Goal: Task Accomplishment & Management: Complete application form

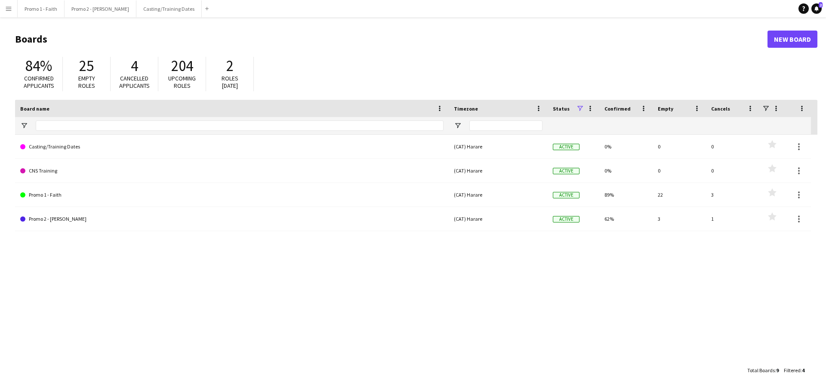
click at [3, 6] on button "Menu" at bounding box center [8, 8] width 17 height 17
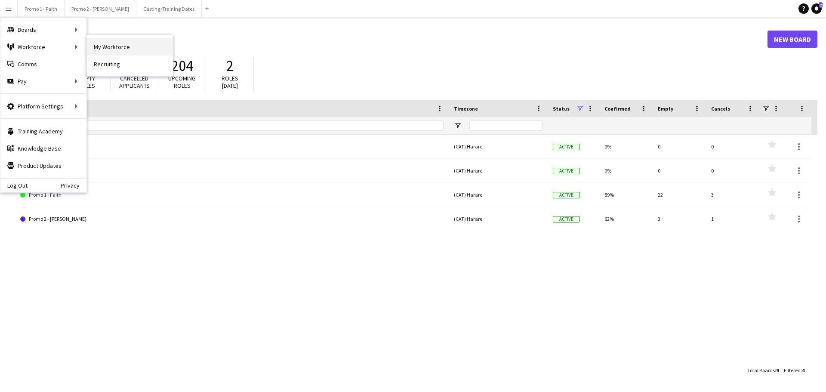
click at [102, 51] on link "My Workforce" at bounding box center [130, 46] width 86 height 17
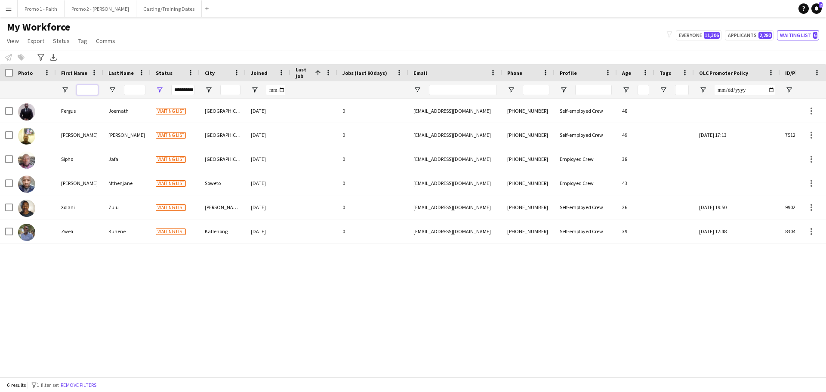
click at [86, 90] on input "First Name Filter Input" at bounding box center [88, 90] width 22 height 10
click at [544, 35] on button "Everyone 11,306" at bounding box center [699, 35] width 46 height 10
type input "**********"
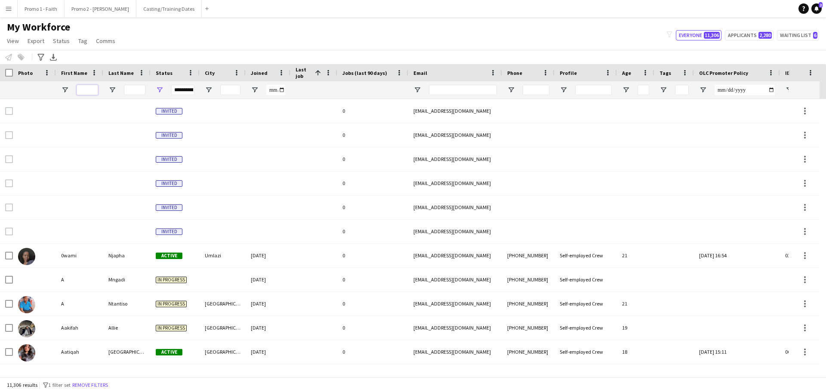
click at [83, 87] on input "First Name Filter Input" at bounding box center [88, 90] width 22 height 10
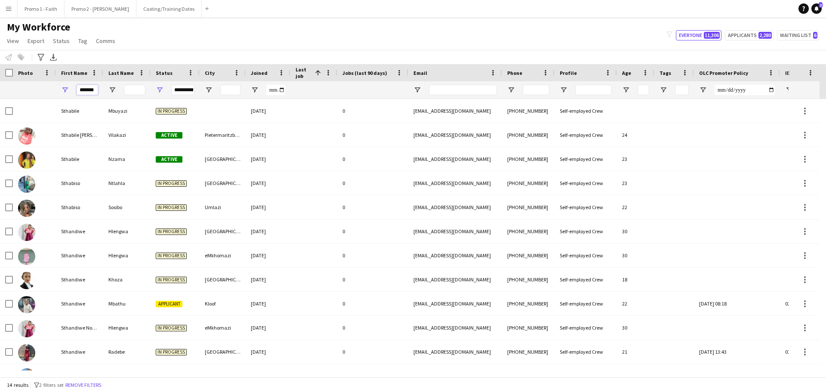
scroll to position [0, 0]
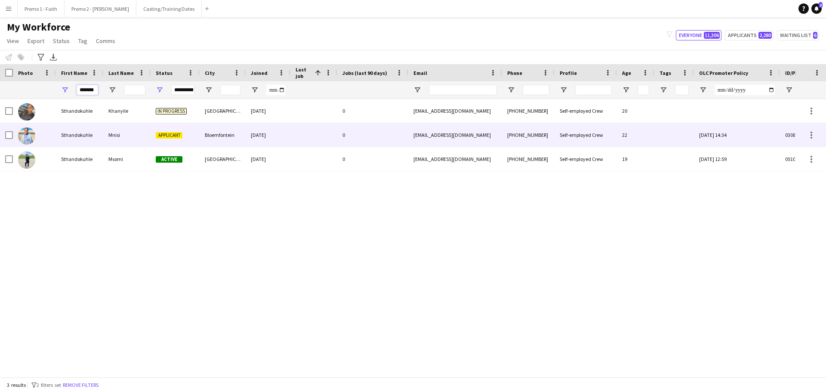
type input "*******"
click at [169, 127] on div "Applicant" at bounding box center [175, 135] width 49 height 24
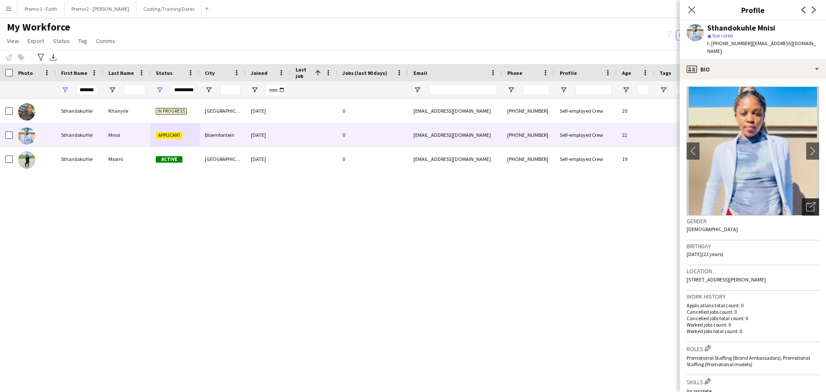
click at [544, 202] on icon "Open photos pop-in" at bounding box center [810, 206] width 9 height 9
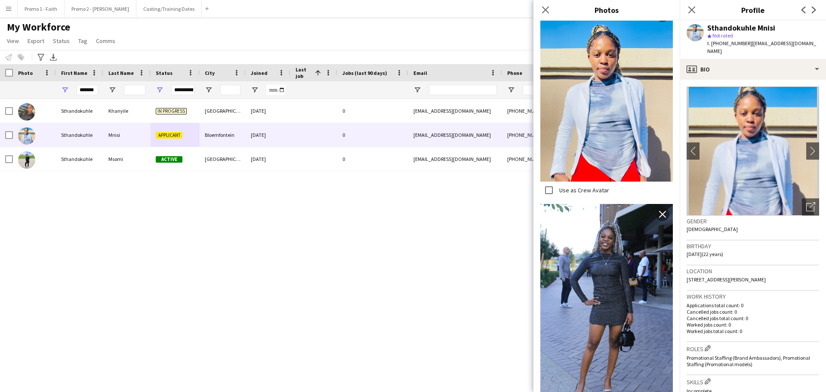
scroll to position [234, 0]
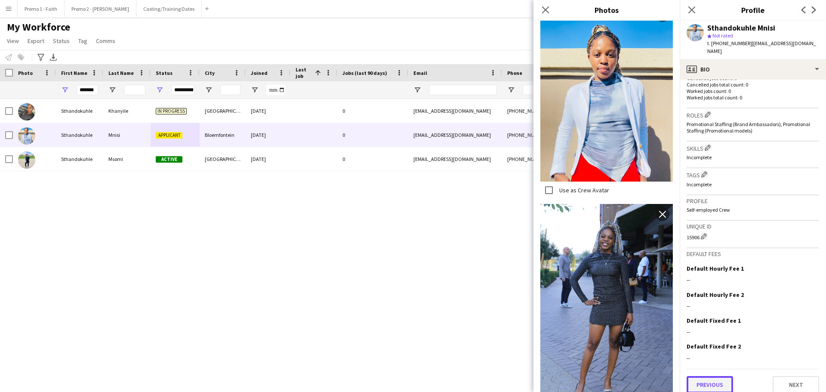
click at [544, 237] on button "Previous" at bounding box center [710, 384] width 46 height 17
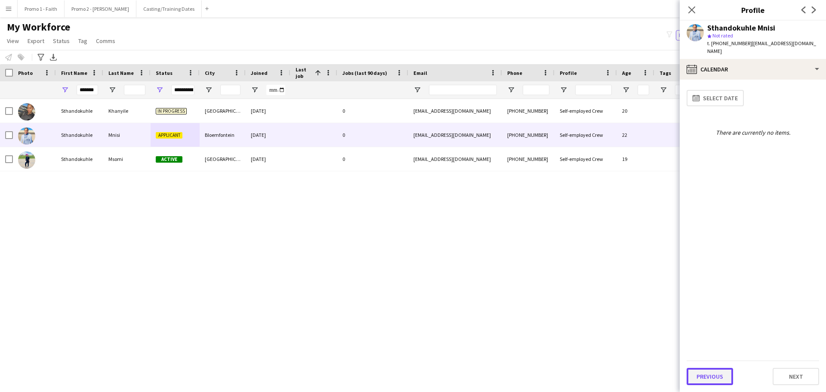
click at [544, 237] on button "Previous" at bounding box center [710, 376] width 46 height 17
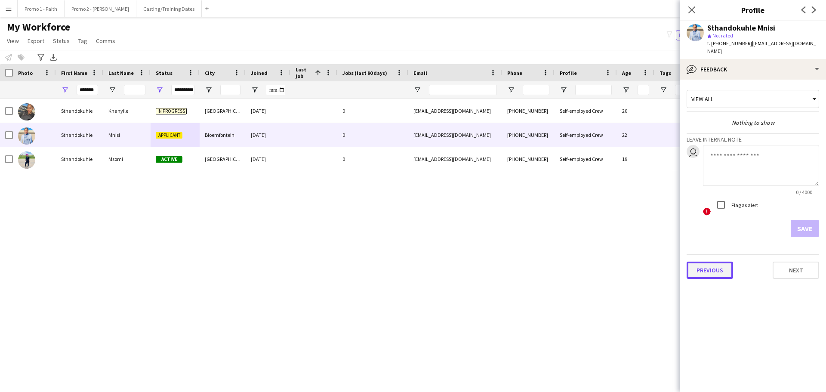
click at [544, 237] on button "Previous" at bounding box center [710, 270] width 46 height 17
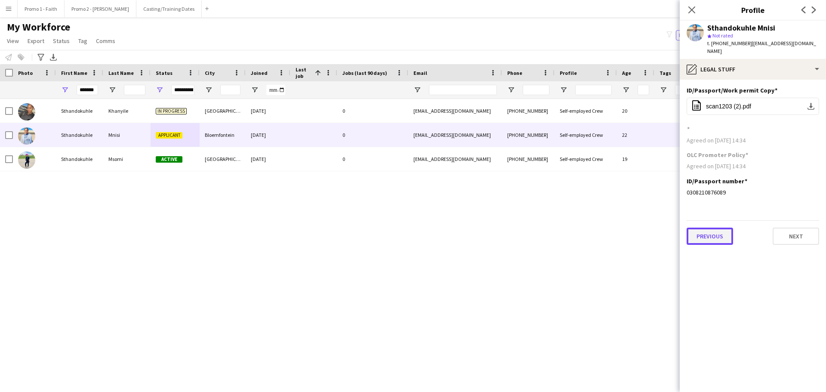
click at [544, 228] on button "Previous" at bounding box center [710, 236] width 46 height 17
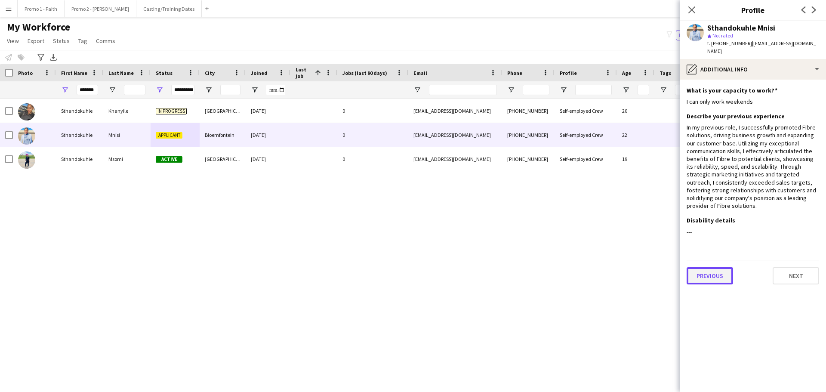
click at [544, 237] on button "Previous" at bounding box center [710, 275] width 46 height 17
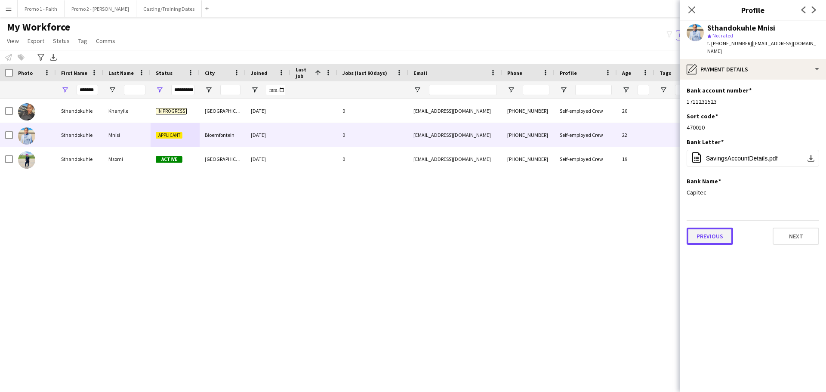
click at [544, 230] on button "Previous" at bounding box center [710, 236] width 46 height 17
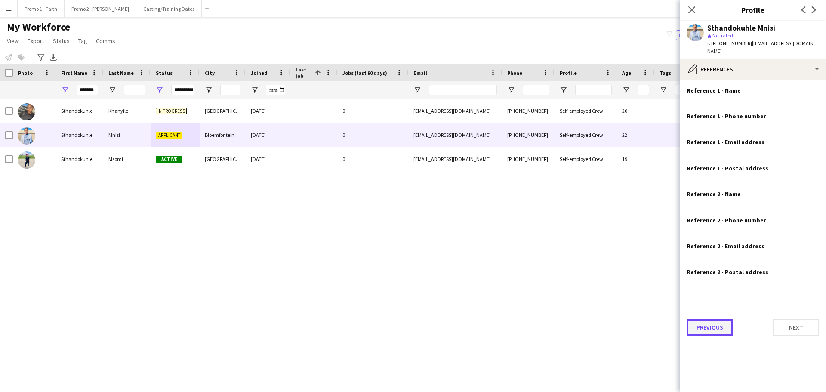
click at [544, 237] on button "Previous" at bounding box center [710, 327] width 46 height 17
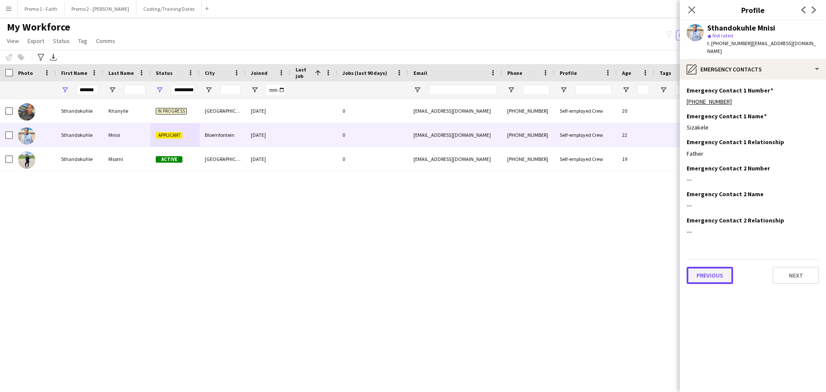
click at [544, 237] on button "Previous" at bounding box center [710, 275] width 46 height 17
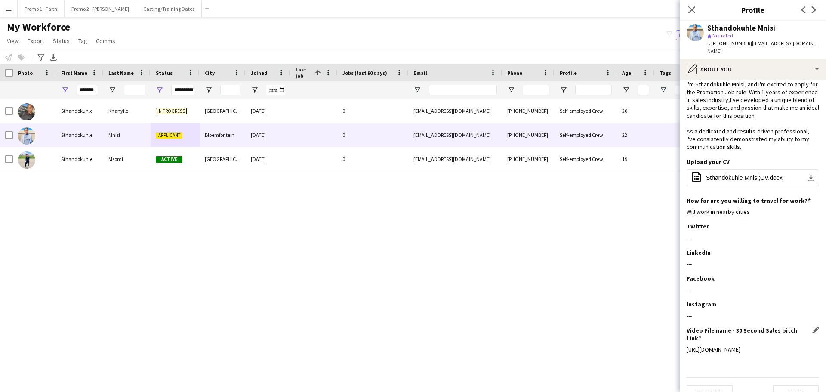
scroll to position [26, 0]
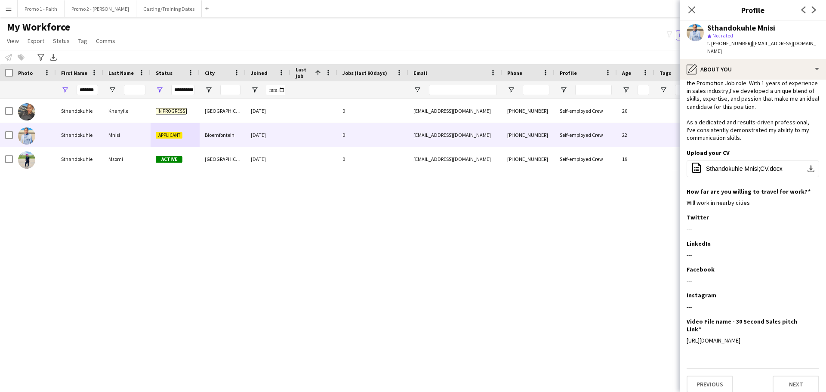
drag, startPoint x: 799, startPoint y: 332, endPoint x: 684, endPoint y: 328, distance: 114.5
click at [544, 237] on app-section-data-types "Bio Edit this field I'm Sthandokuhle Mnisi, and I'm excited to apply for the Pr…" at bounding box center [753, 236] width 146 height 312
copy div "[URL][DOMAIN_NAME]"
click at [544, 237] on button "Previous" at bounding box center [710, 384] width 46 height 17
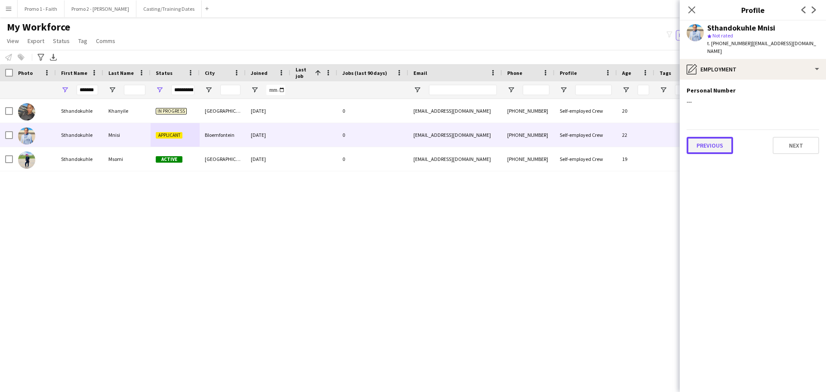
click at [544, 144] on button "Previous" at bounding box center [710, 145] width 46 height 17
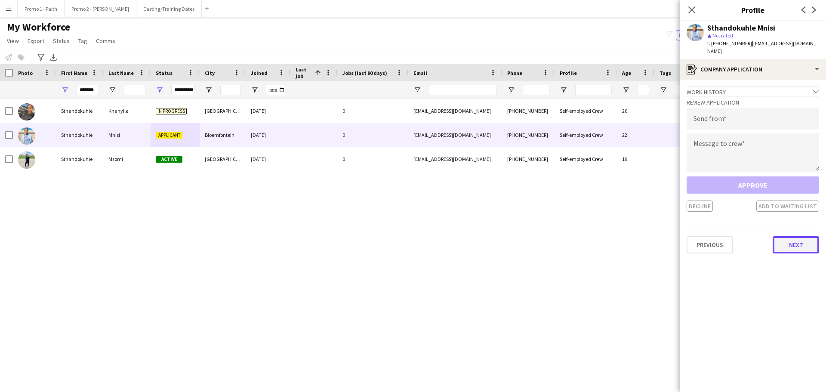
click at [544, 237] on button "Next" at bounding box center [796, 244] width 46 height 17
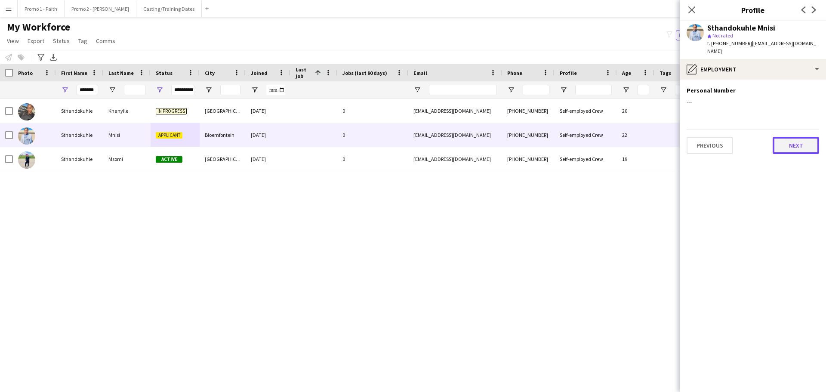
click at [544, 146] on button "Next" at bounding box center [796, 145] width 46 height 17
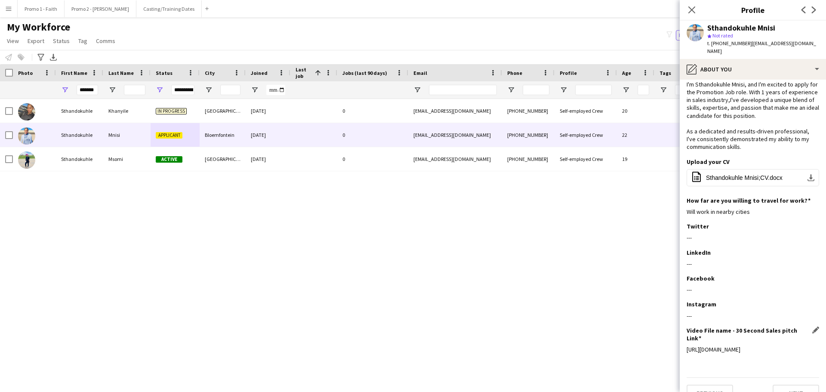
scroll to position [26, 0]
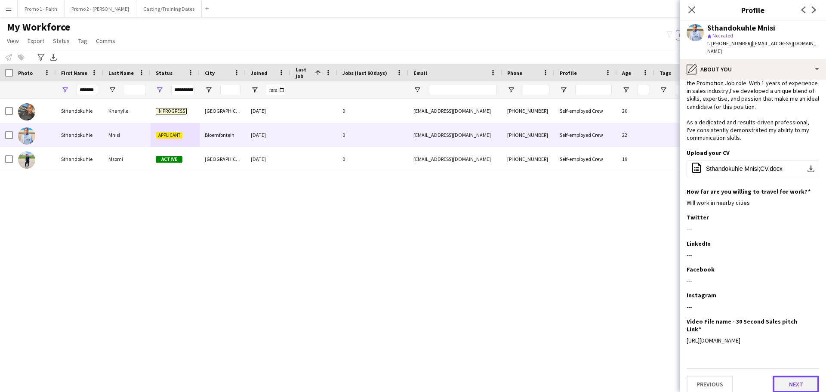
click at [544, 237] on button "Next" at bounding box center [796, 384] width 46 height 17
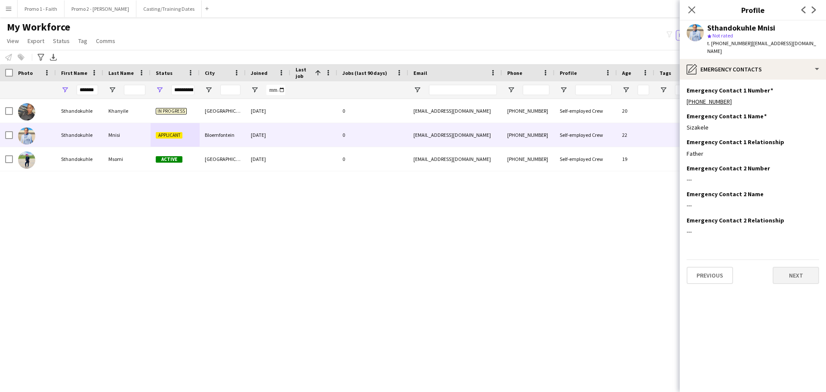
scroll to position [0, 0]
click at [544, 237] on button "Next" at bounding box center [796, 275] width 46 height 17
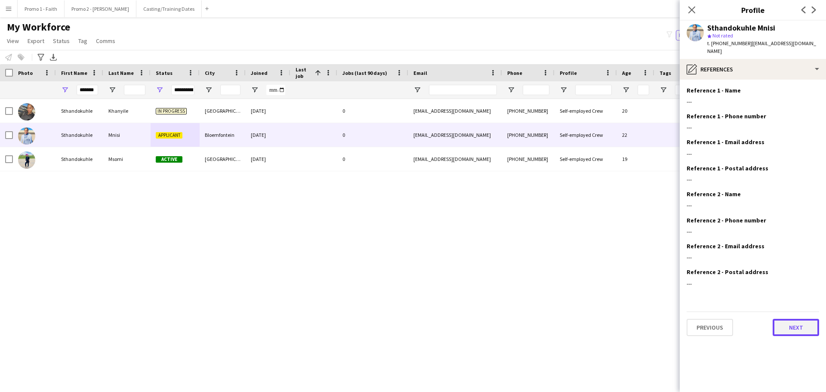
click at [544, 237] on button "Next" at bounding box center [796, 327] width 46 height 17
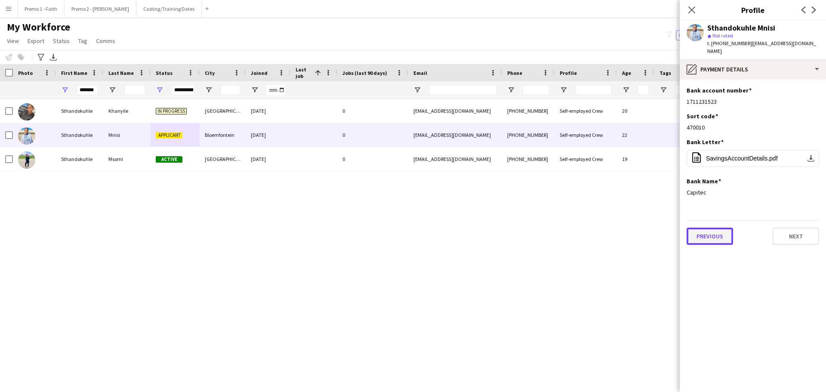
click at [544, 231] on button "Previous" at bounding box center [710, 236] width 46 height 17
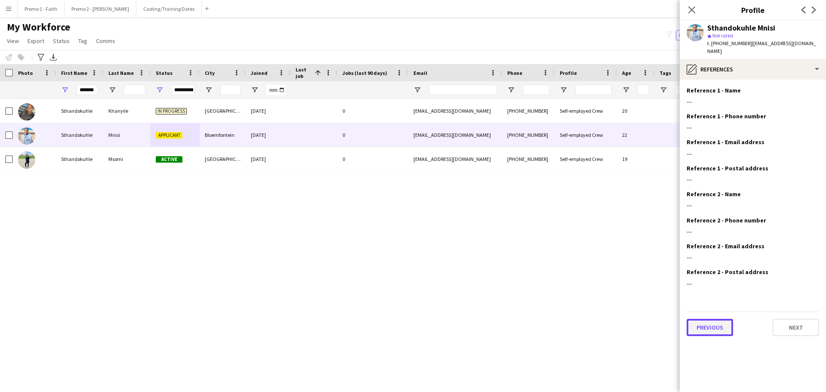
click at [544, 237] on button "Previous" at bounding box center [710, 327] width 46 height 17
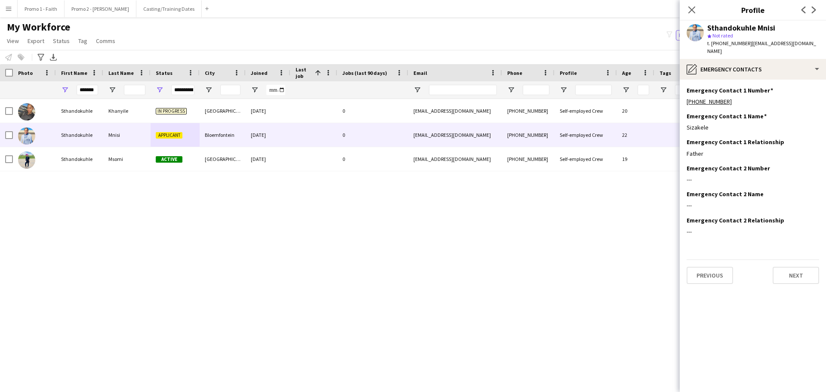
click at [544, 237] on app-section-data-types "Emergency Contact 1 Number Edit this field [PHONE_NUMBER] Emergency Contact 1 N…" at bounding box center [753, 236] width 146 height 312
click at [544, 237] on button "Previous" at bounding box center [710, 275] width 46 height 17
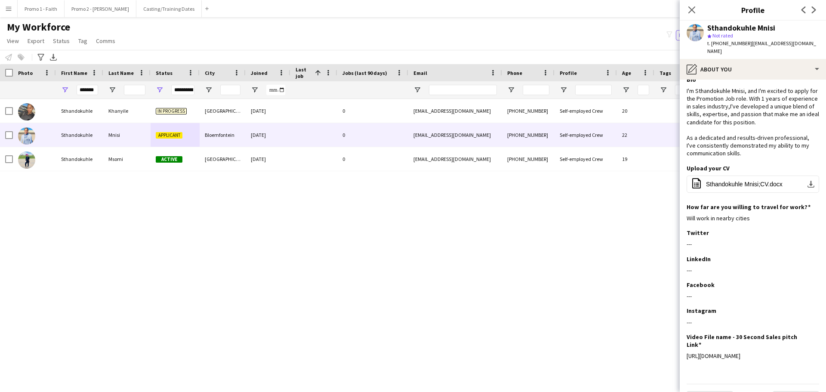
scroll to position [26, 0]
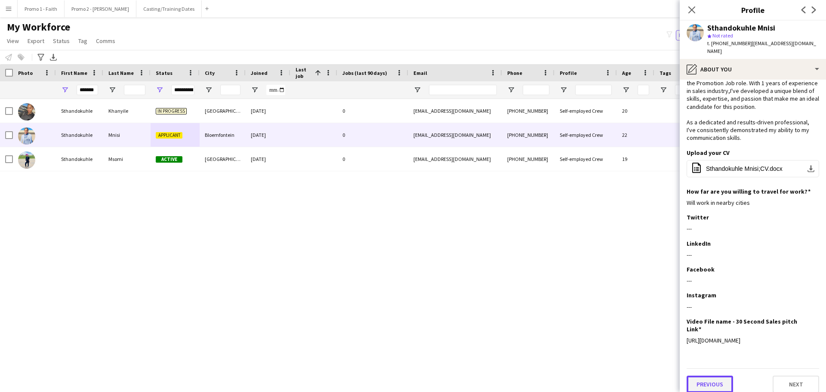
click at [544, 237] on button "Previous" at bounding box center [710, 384] width 46 height 17
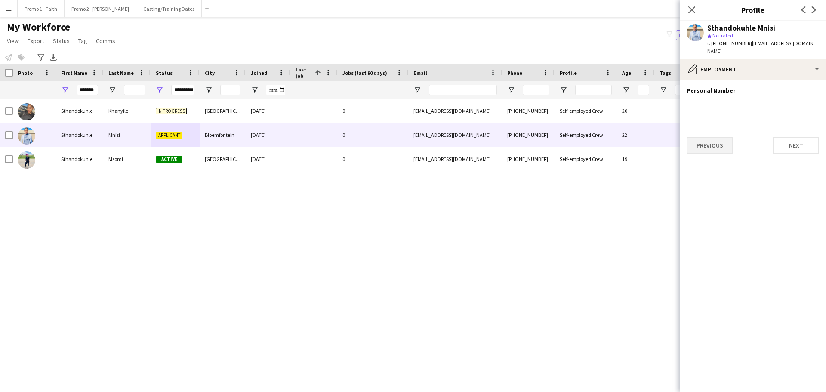
scroll to position [0, 0]
click at [544, 137] on button "Previous" at bounding box center [710, 145] width 46 height 17
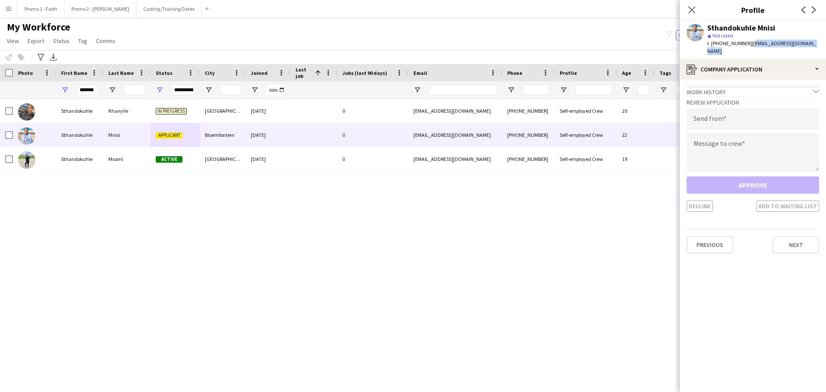
drag, startPoint x: 746, startPoint y: 43, endPoint x: 826, endPoint y: 47, distance: 79.7
click at [544, 47] on app-profile-header "Sthandokuhle Mnisi star Not rated t. [PHONE_NUMBER] | [EMAIL_ADDRESS][DOMAIN_NA…" at bounding box center [753, 40] width 146 height 38
copy span "[EMAIL_ADDRESS][DOMAIN_NAME]"
click at [544, 111] on input "email" at bounding box center [753, 119] width 133 height 22
paste input "**********"
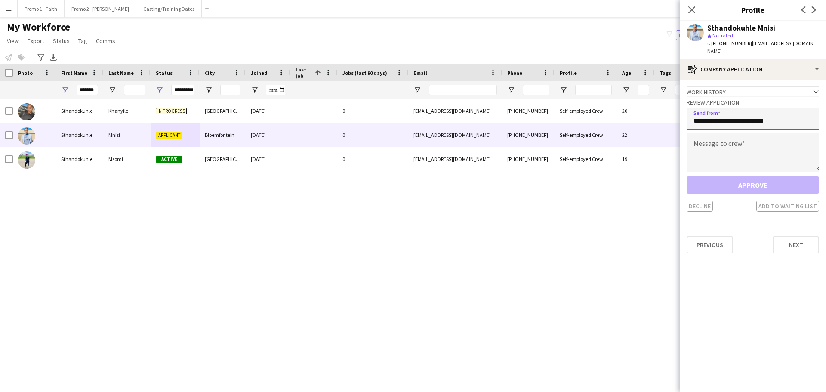
type input "**********"
click at [544, 147] on textarea at bounding box center [753, 152] width 133 height 39
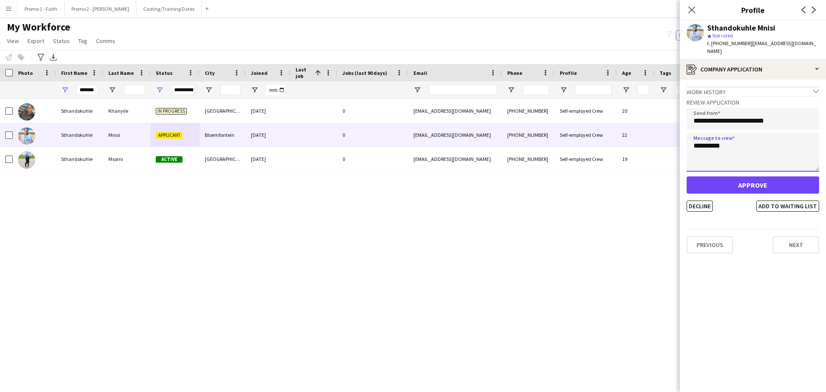
type textarea "*********"
click at [544, 176] on button "Approve" at bounding box center [753, 184] width 133 height 17
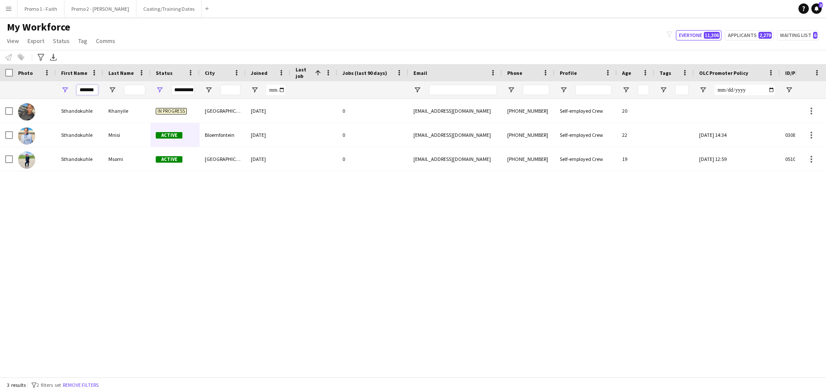
click at [78, 91] on input "*******" at bounding box center [88, 90] width 22 height 10
type input "*"
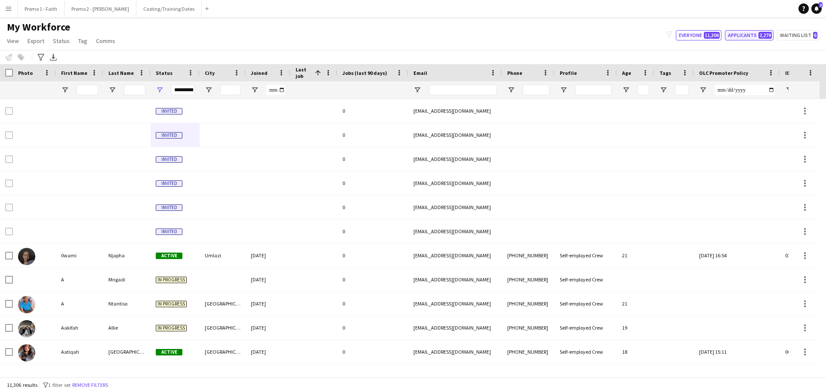
click at [544, 37] on span "2,279" at bounding box center [765, 35] width 13 height 7
type input "**********"
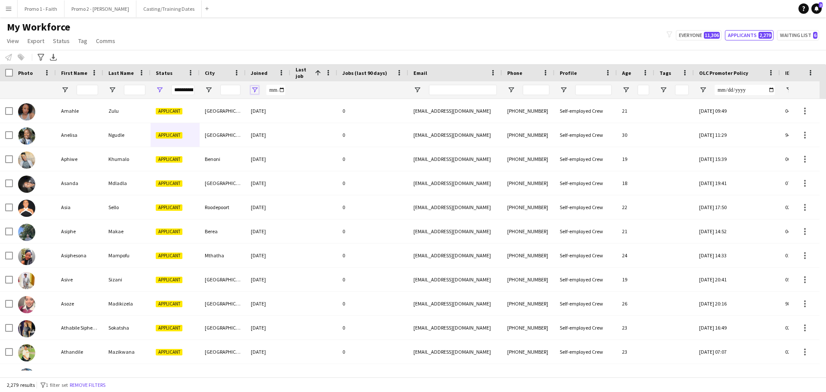
click at [252, 89] on span "Open Filter Menu" at bounding box center [255, 90] width 8 height 8
click at [316, 105] on span "Filtering operator" at bounding box center [315, 106] width 8 height 8
click at [336, 88] on div at bounding box center [313, 89] width 47 height 17
click at [315, 72] on span at bounding box center [318, 73] width 8 height 8
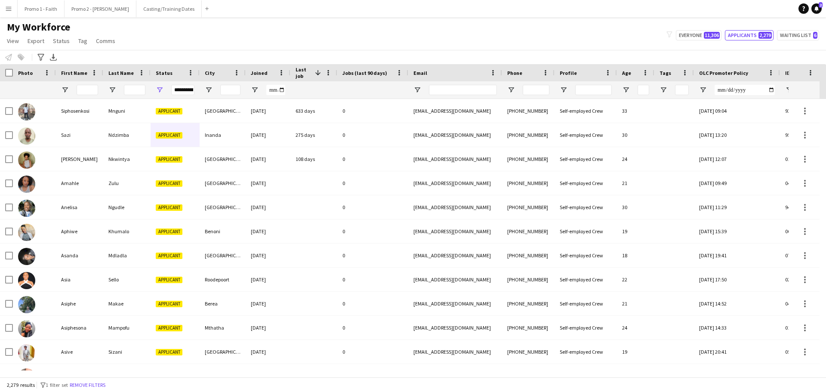
click at [316, 74] on span at bounding box center [318, 73] width 8 height 8
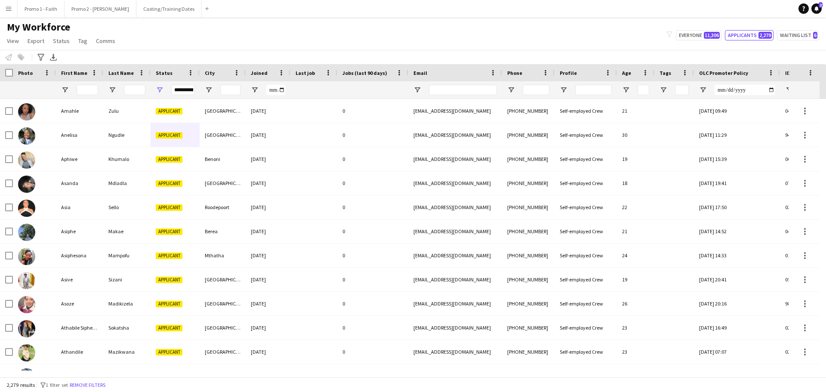
click at [316, 74] on div "Last job" at bounding box center [309, 72] width 26 height 13
click at [316, 73] on span at bounding box center [318, 73] width 8 height 8
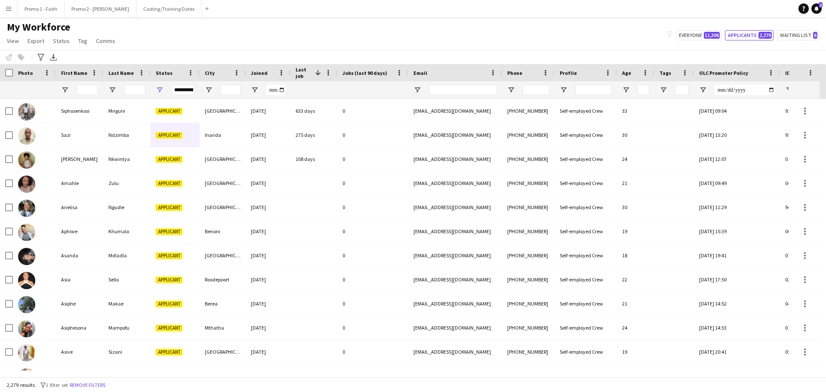
click at [316, 73] on span at bounding box center [318, 73] width 8 height 8
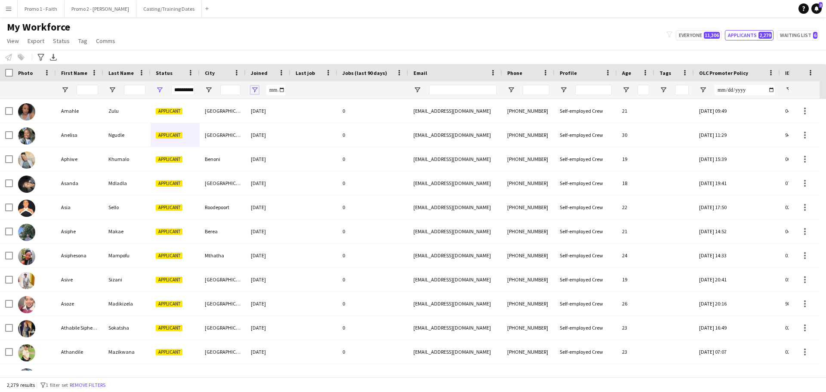
click at [255, 90] on span "Open Filter Menu" at bounding box center [255, 90] width 8 height 8
click at [276, 88] on input "Joined Filter Input" at bounding box center [275, 90] width 19 height 10
click at [281, 88] on input "Joined Filter Input" at bounding box center [275, 90] width 19 height 10
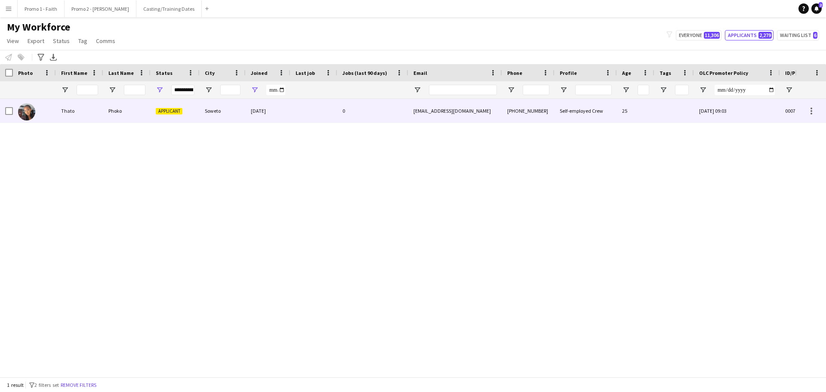
type input "**********"
click at [219, 106] on div "Soweto" at bounding box center [223, 111] width 46 height 24
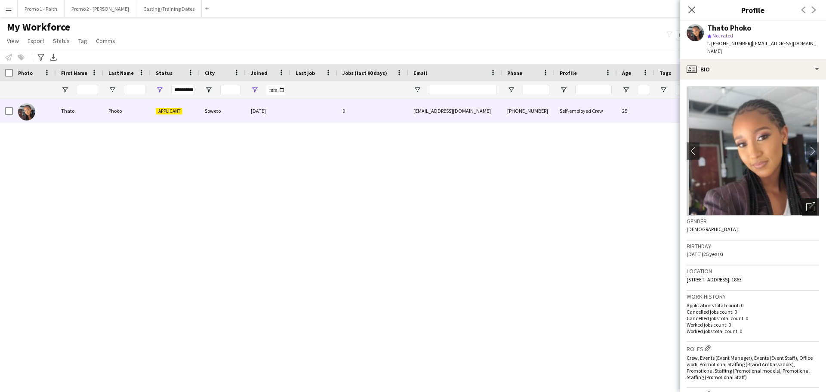
click at [544, 202] on icon "Open photos pop-in" at bounding box center [810, 206] width 9 height 9
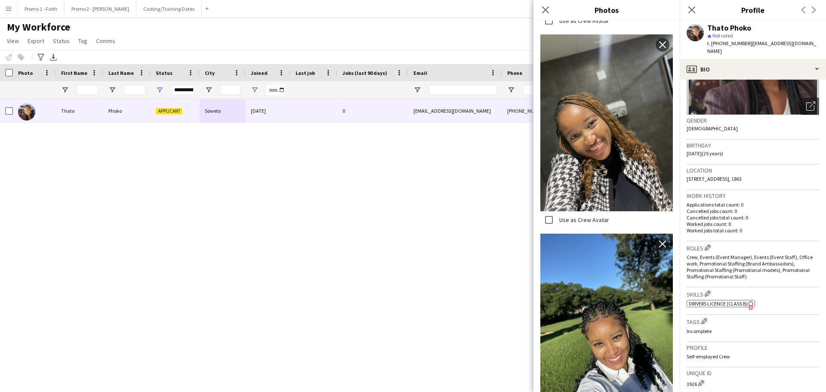
scroll to position [247, 0]
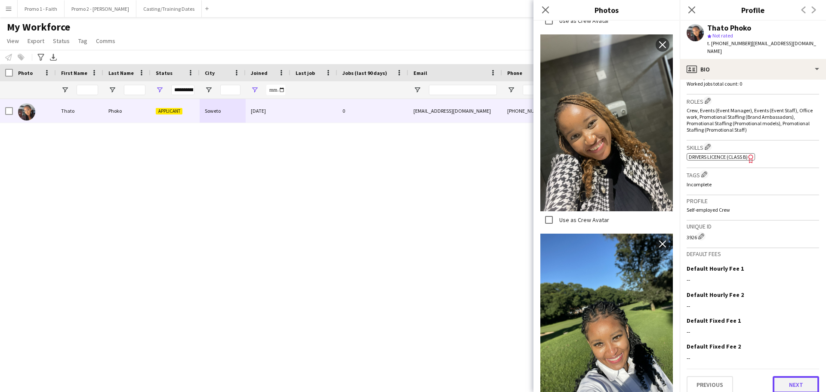
click at [544, 237] on button "Next" at bounding box center [796, 384] width 46 height 17
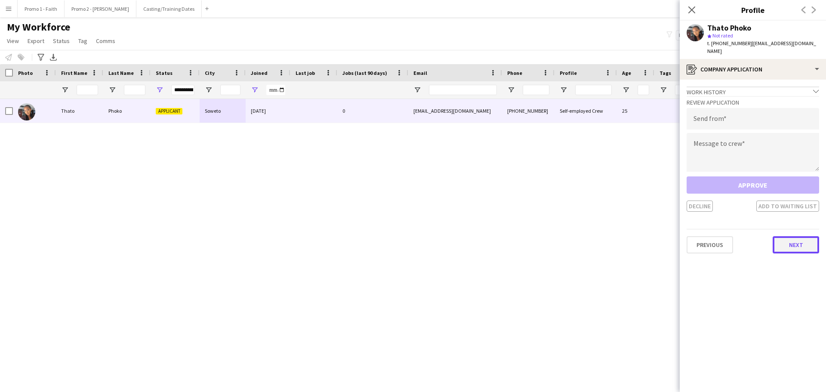
click at [544, 237] on button "Next" at bounding box center [796, 244] width 46 height 17
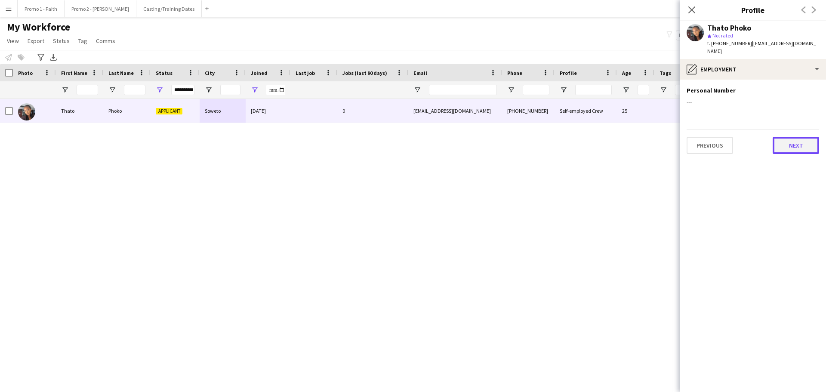
click at [544, 137] on button "Next" at bounding box center [796, 145] width 46 height 17
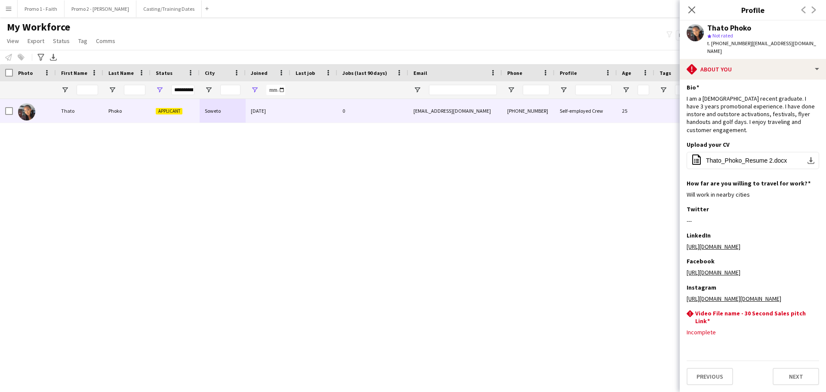
scroll to position [34, 0]
click at [544, 237] on button "Next" at bounding box center [796, 376] width 46 height 17
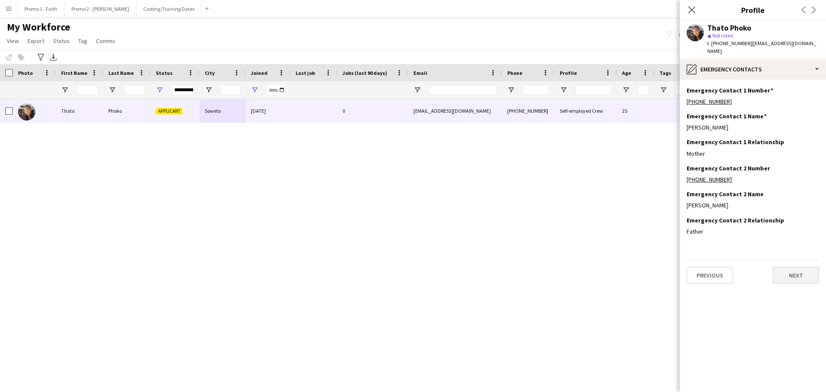
scroll to position [0, 0]
click at [544, 237] on button "Next" at bounding box center [796, 275] width 46 height 17
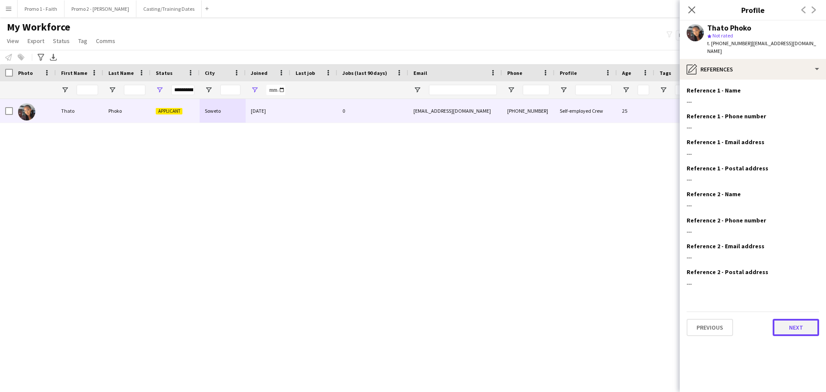
click at [544, 237] on button "Next" at bounding box center [796, 327] width 46 height 17
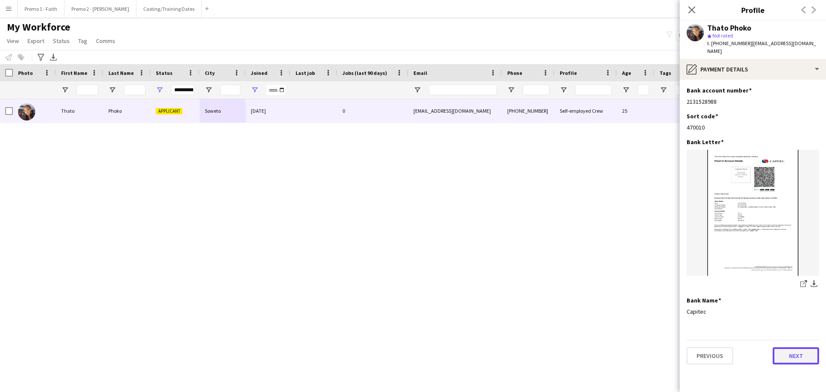
click at [544, 237] on button "Next" at bounding box center [796, 355] width 46 height 17
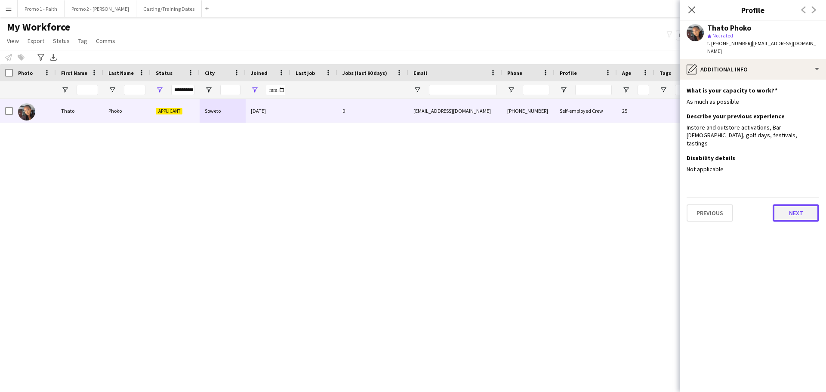
click at [544, 204] on button "Next" at bounding box center [796, 212] width 46 height 17
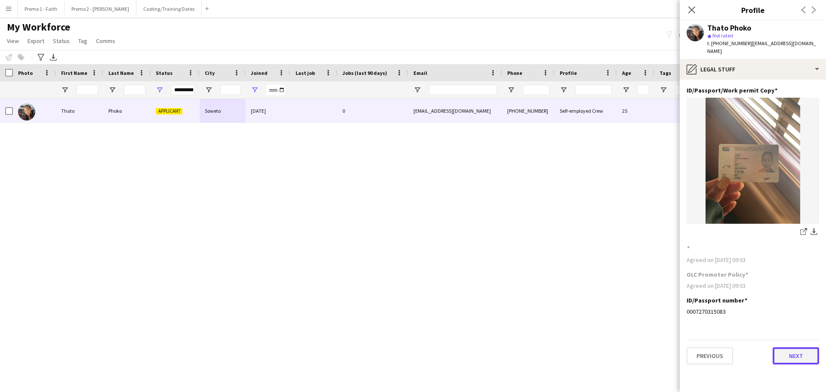
click at [544, 237] on button "Next" at bounding box center [796, 355] width 46 height 17
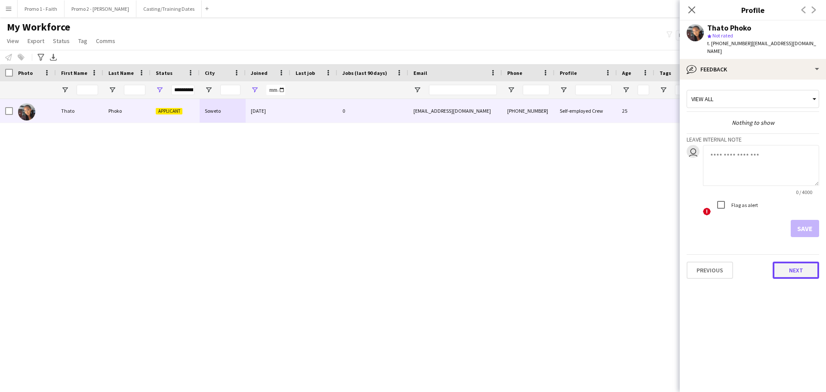
click at [544, 237] on button "Next" at bounding box center [796, 270] width 46 height 17
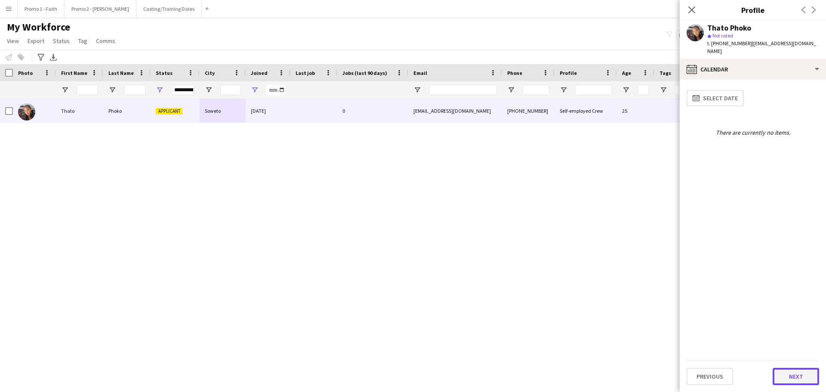
click at [544, 237] on button "Next" at bounding box center [796, 376] width 46 height 17
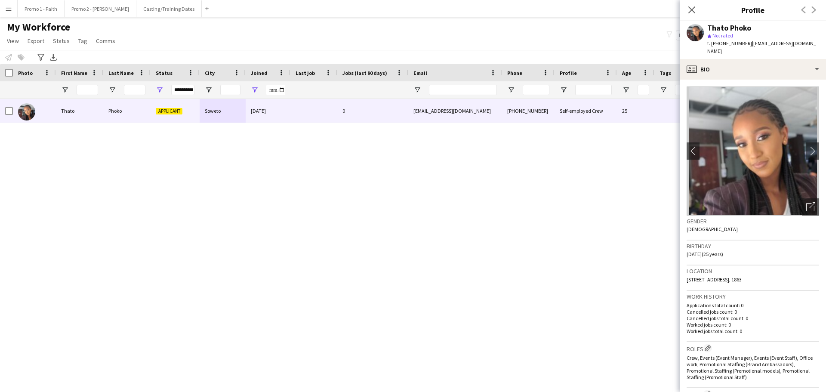
scroll to position [247, 0]
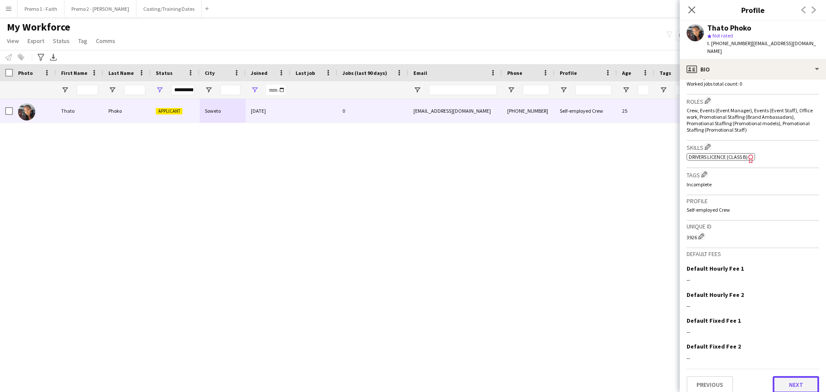
click at [544, 237] on button "Next" at bounding box center [796, 384] width 46 height 17
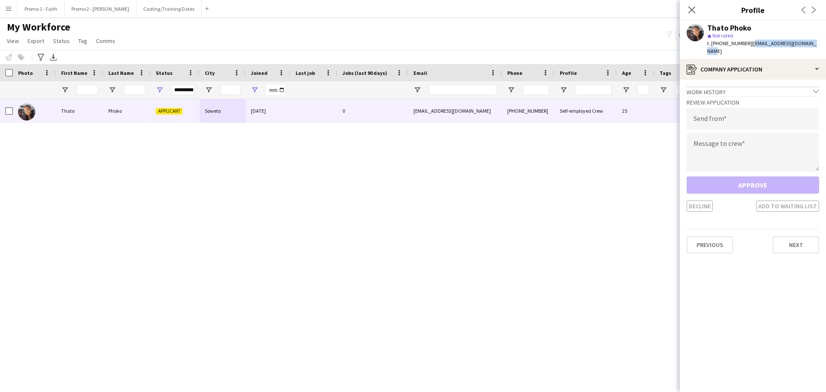
drag, startPoint x: 745, startPoint y: 40, endPoint x: 800, endPoint y: 40, distance: 54.2
click at [544, 40] on div "Thato Phoko star Not rated t. [PHONE_NUMBER] | [EMAIL_ADDRESS][DOMAIN_NAME]" at bounding box center [753, 40] width 146 height 38
copy span "[EMAIL_ADDRESS][DOMAIN_NAME]"
click at [544, 115] on input "email" at bounding box center [753, 119] width 133 height 22
paste input "**********"
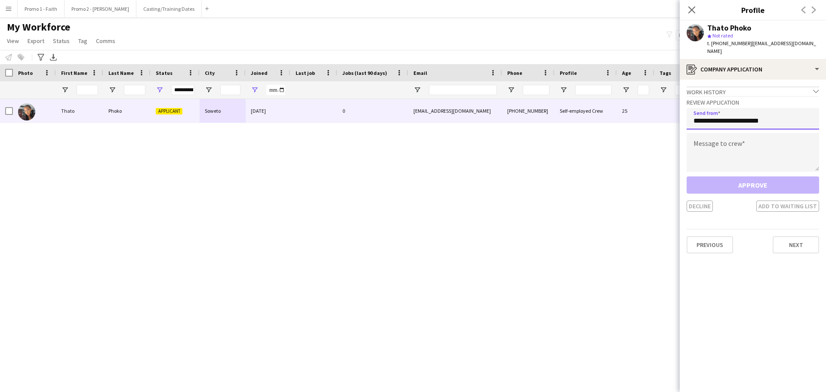
type input "**********"
click at [544, 141] on textarea at bounding box center [753, 152] width 133 height 39
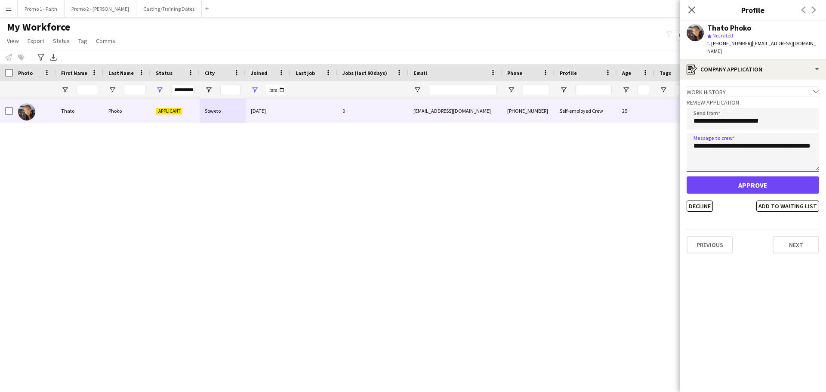
type textarea "**********"
click at [544, 179] on button "Approve" at bounding box center [753, 184] width 133 height 17
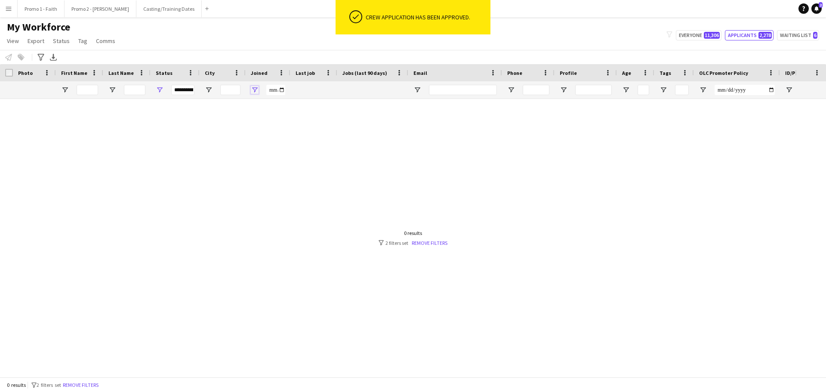
click at [257, 90] on span "Open Filter Menu" at bounding box center [255, 90] width 8 height 8
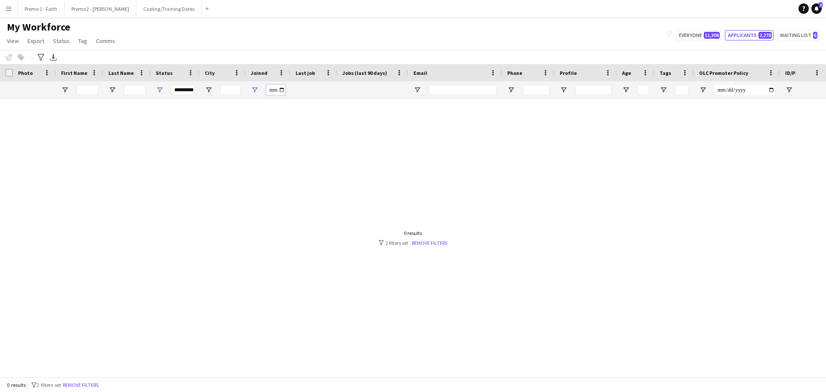
click at [273, 90] on input "**********" at bounding box center [275, 90] width 19 height 10
click at [281, 90] on input "**********" at bounding box center [275, 90] width 19 height 10
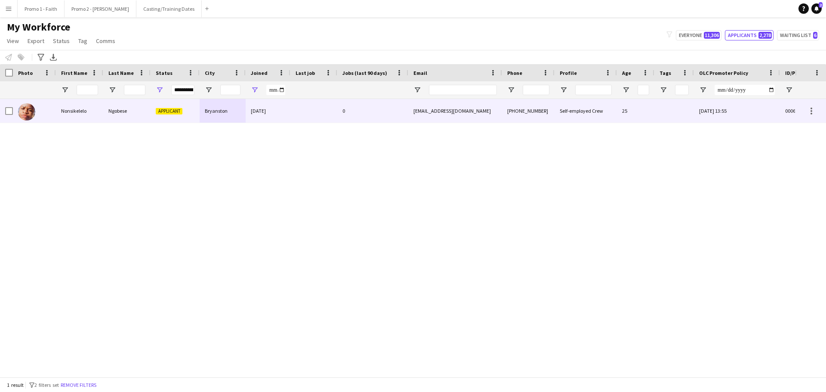
type input "**********"
click at [233, 110] on div "Bryanston" at bounding box center [223, 111] width 46 height 24
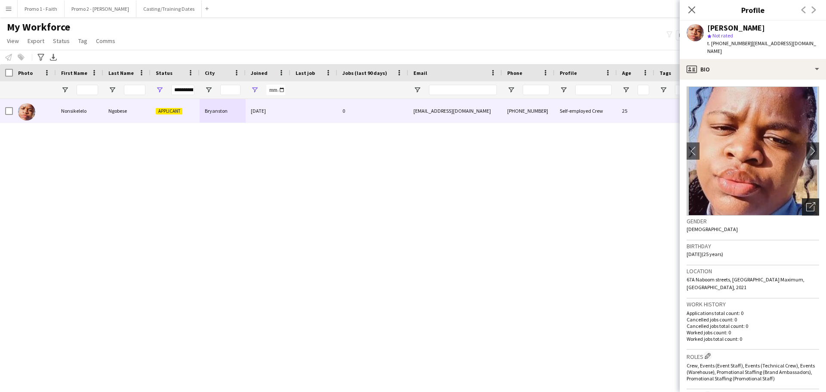
click at [544, 202] on icon "Open photos pop-in" at bounding box center [810, 206] width 9 height 9
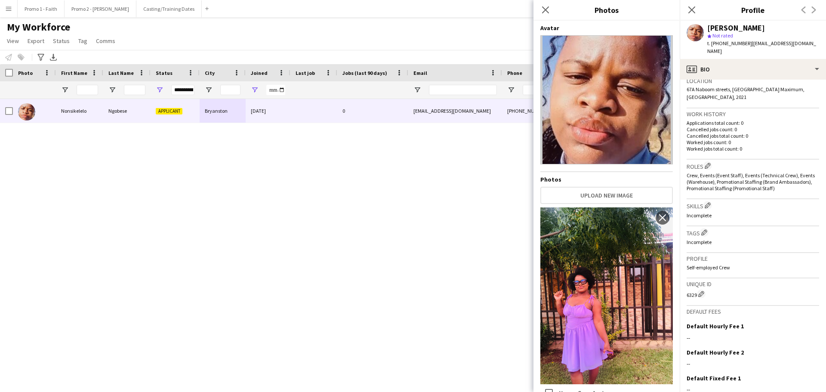
scroll to position [248, 0]
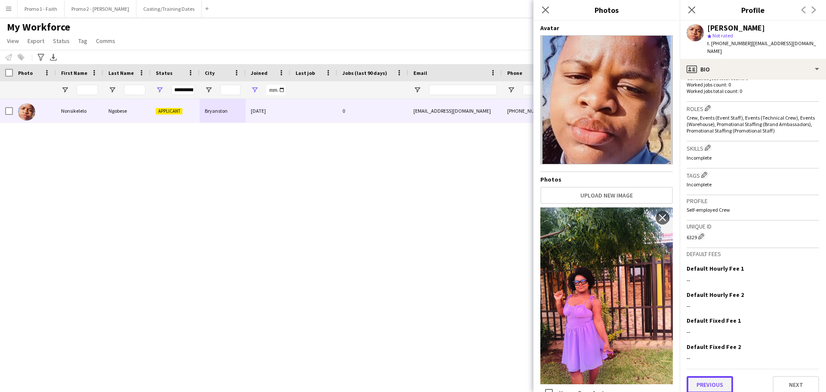
click at [544, 237] on button "Previous" at bounding box center [710, 384] width 46 height 17
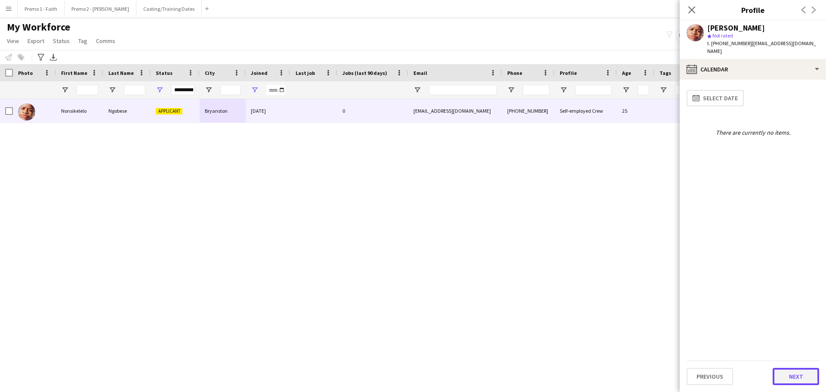
click at [544, 237] on button "Next" at bounding box center [796, 376] width 46 height 17
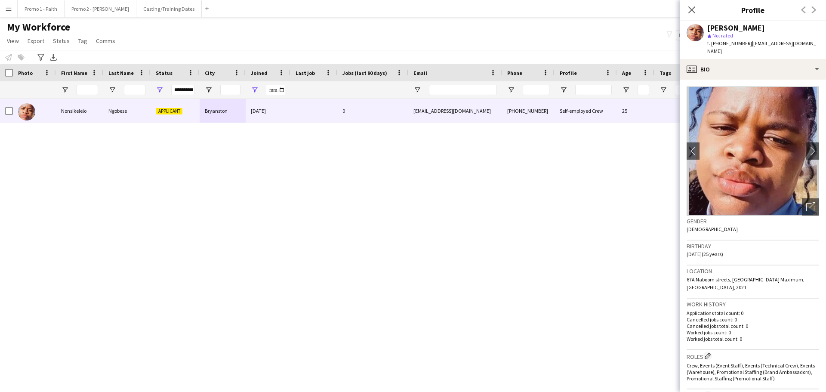
click at [544, 237] on div "Roles Edit crew company roles Crew, Events (Event Staff), Events (Technical Cre…" at bounding box center [753, 370] width 133 height 40
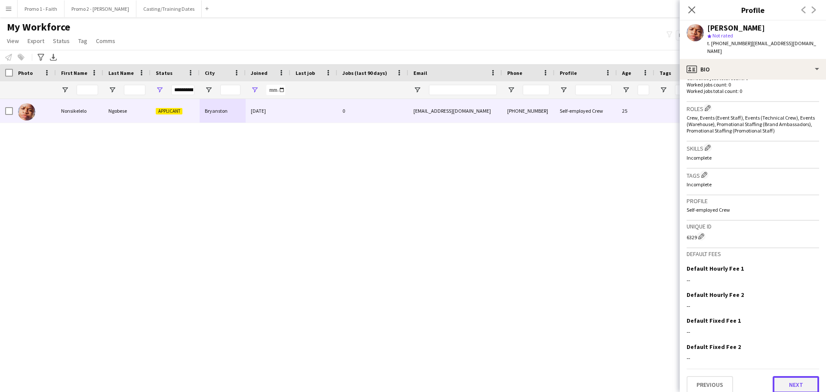
click at [544, 237] on button "Next" at bounding box center [796, 384] width 46 height 17
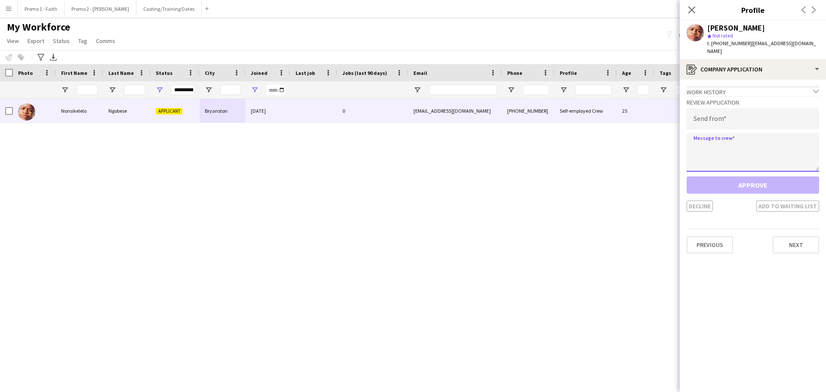
paste textarea "**********"
type textarea "**********"
drag, startPoint x: 745, startPoint y: 42, endPoint x: 818, endPoint y: 42, distance: 72.3
click at [544, 42] on app-profile-header "Nonsikelelo Ngobese star Not rated t. [PHONE_NUMBER] | [EMAIL_ADDRESS][DOMAIN_N…" at bounding box center [753, 40] width 146 height 38
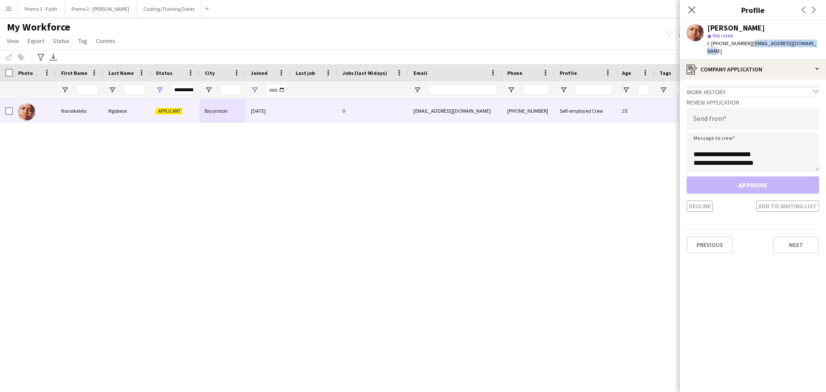
copy span "[EMAIL_ADDRESS][DOMAIN_NAME]"
click at [544, 115] on input "email" at bounding box center [753, 119] width 133 height 22
paste input "**********"
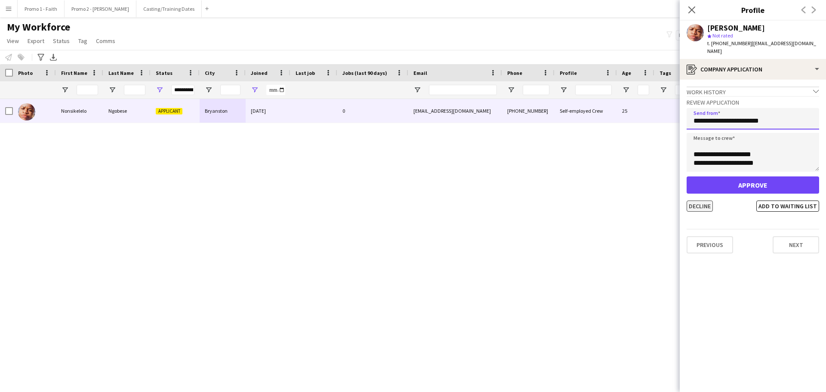
type input "**********"
click at [544, 201] on button "Decline" at bounding box center [700, 206] width 26 height 11
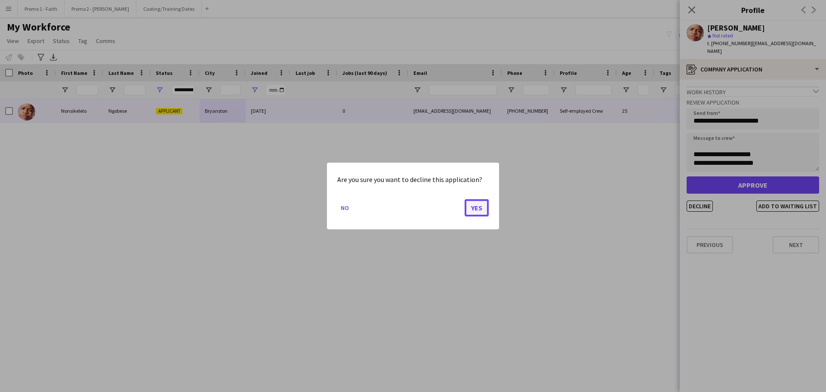
click at [482, 207] on button "Yes" at bounding box center [477, 207] width 24 height 17
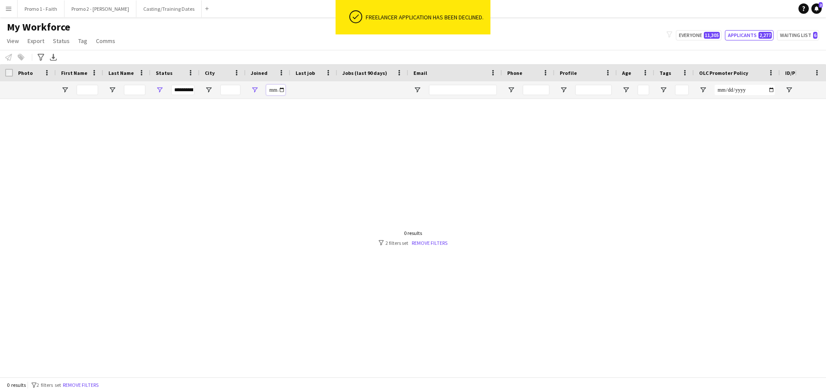
click at [281, 89] on input "**********" at bounding box center [275, 90] width 19 height 10
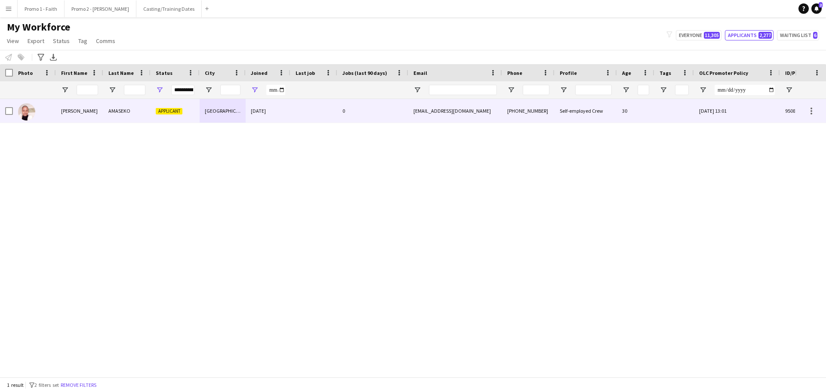
type input "**********"
click at [398, 106] on div "0" at bounding box center [372, 111] width 71 height 24
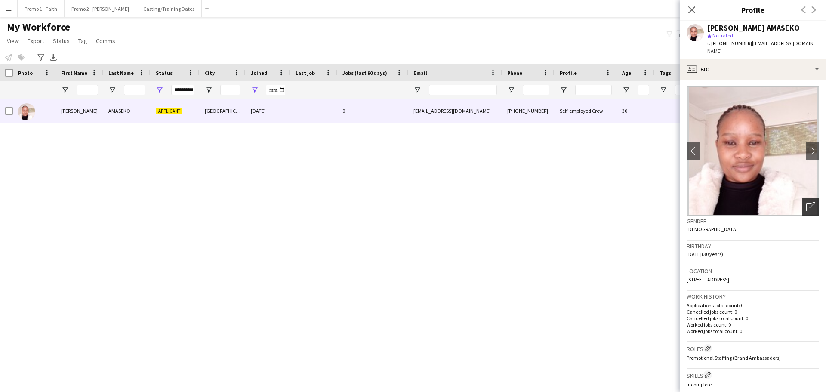
click at [544, 198] on div "Open photos pop-in" at bounding box center [810, 206] width 17 height 17
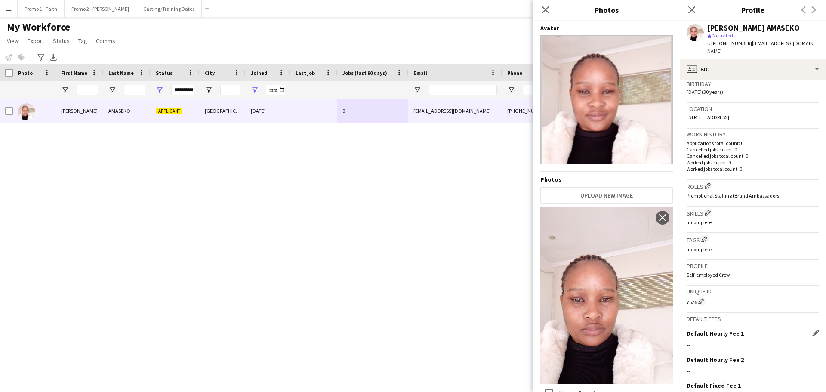
scroll to position [227, 0]
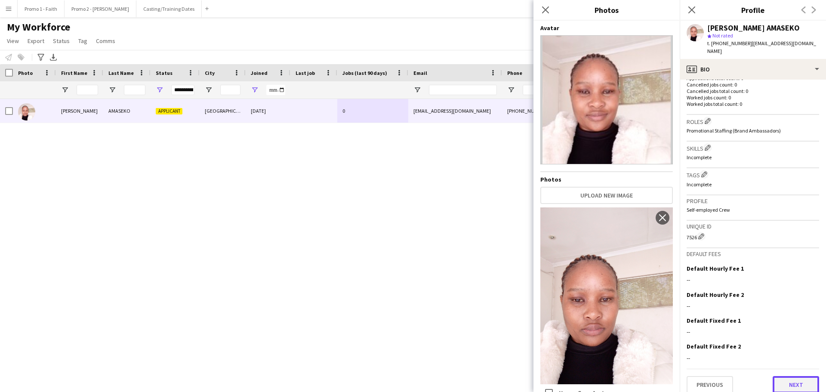
click at [544, 237] on button "Next" at bounding box center [796, 384] width 46 height 17
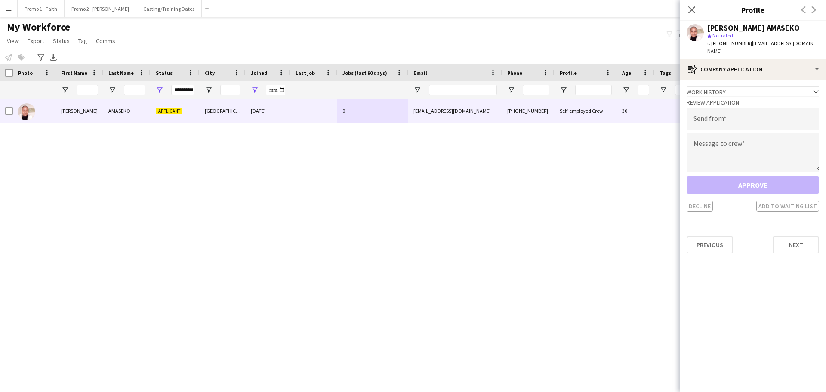
click at [544, 41] on span "t. [PHONE_NUMBER]" at bounding box center [729, 43] width 45 height 6
drag, startPoint x: 746, startPoint y: 44, endPoint x: 824, endPoint y: 44, distance: 77.9
click at [544, 44] on app-profile-header "[PERSON_NAME] AMASEKO star Not rated t. [PHONE_NUMBER] | [EMAIL_ADDRESS][DOMAIN…" at bounding box center [753, 40] width 146 height 38
copy span "[EMAIL_ADDRESS][DOMAIN_NAME]"
click at [544, 109] on input "email" at bounding box center [753, 119] width 133 height 22
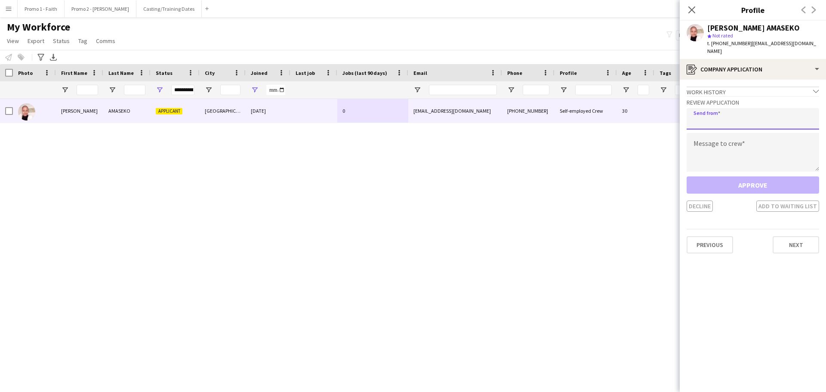
paste input "**********"
type input "**********"
click at [544, 143] on textarea at bounding box center [753, 152] width 133 height 39
paste textarea "**********"
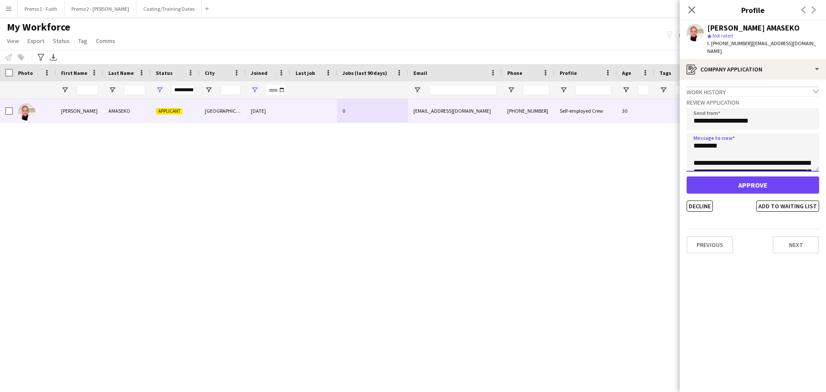
scroll to position [195, 0]
type textarea "**********"
click at [544, 201] on button "Decline" at bounding box center [700, 206] width 26 height 11
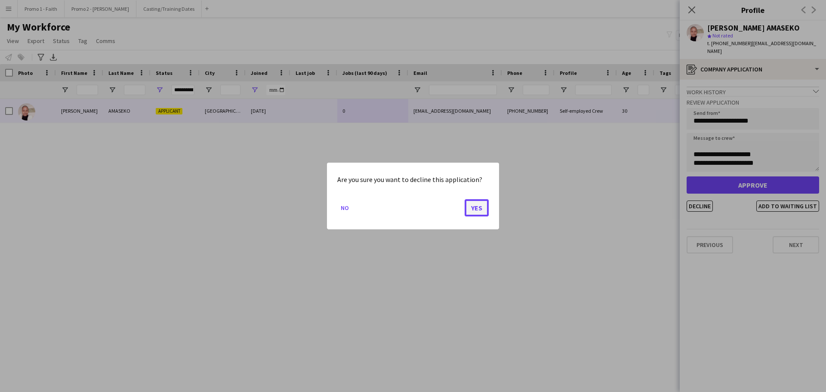
click at [485, 207] on button "Yes" at bounding box center [477, 207] width 24 height 17
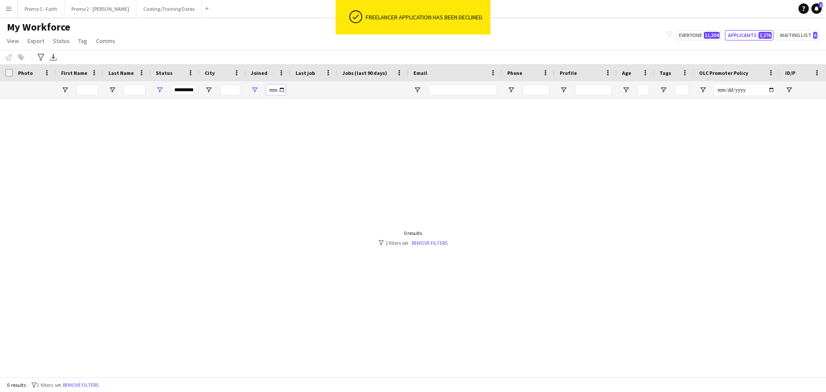
click at [281, 90] on input "**********" at bounding box center [275, 90] width 19 height 10
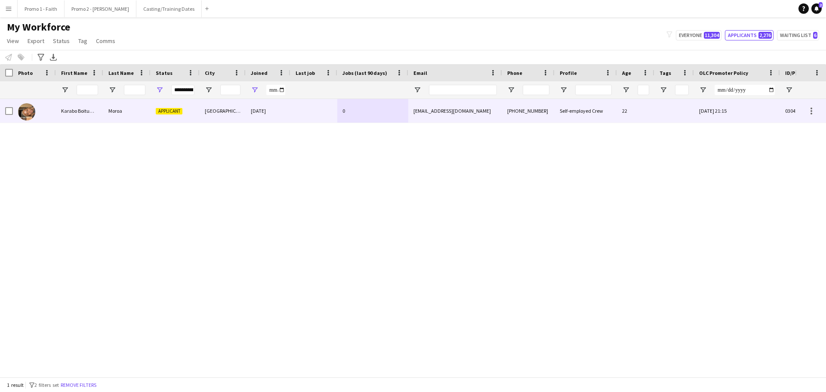
type input "**********"
click at [422, 112] on div "[EMAIL_ADDRESS][DOMAIN_NAME]" at bounding box center [455, 111] width 94 height 24
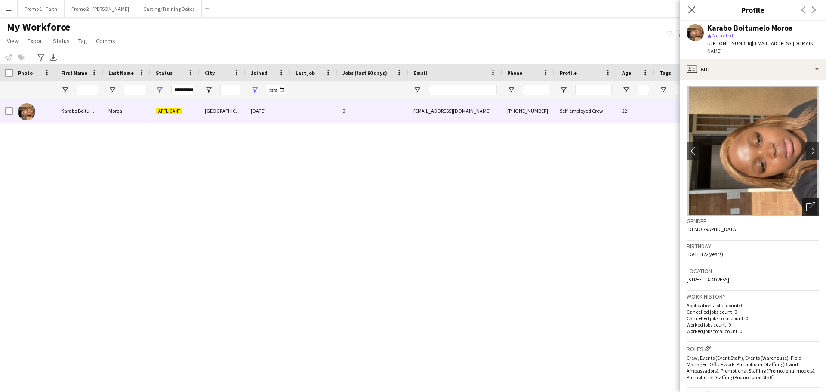
click at [544, 202] on icon at bounding box center [812, 205] width 6 height 6
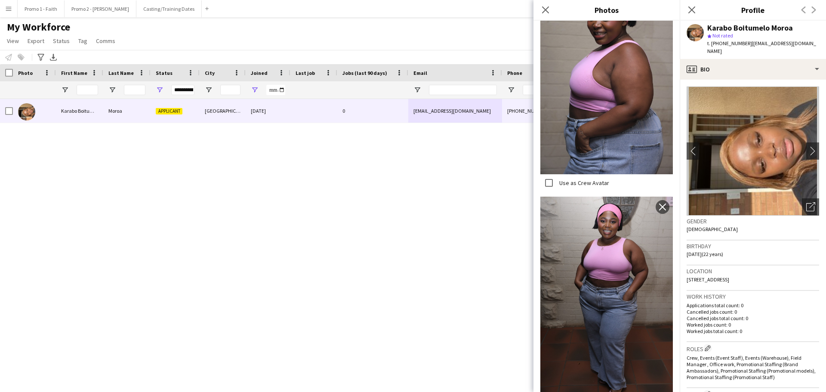
scroll to position [247, 0]
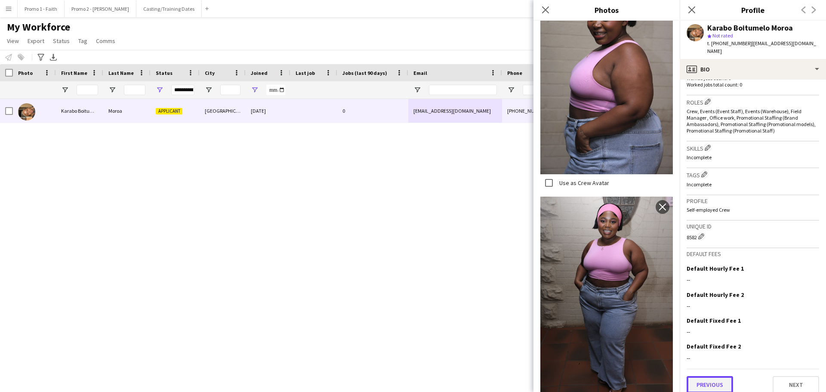
click at [544, 237] on button "Previous" at bounding box center [710, 384] width 46 height 17
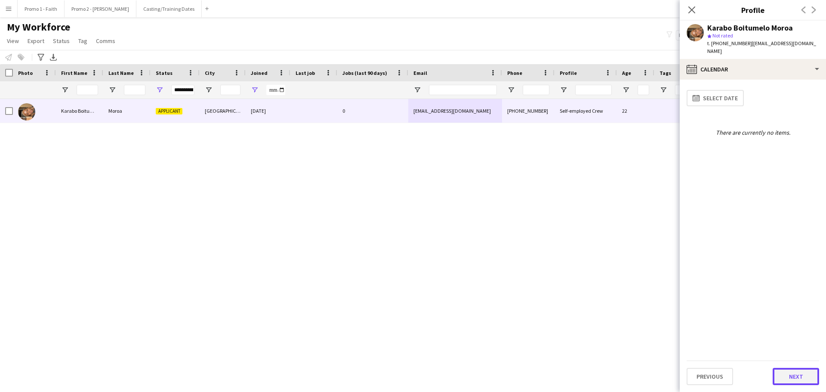
click at [544, 237] on button "Next" at bounding box center [796, 376] width 46 height 17
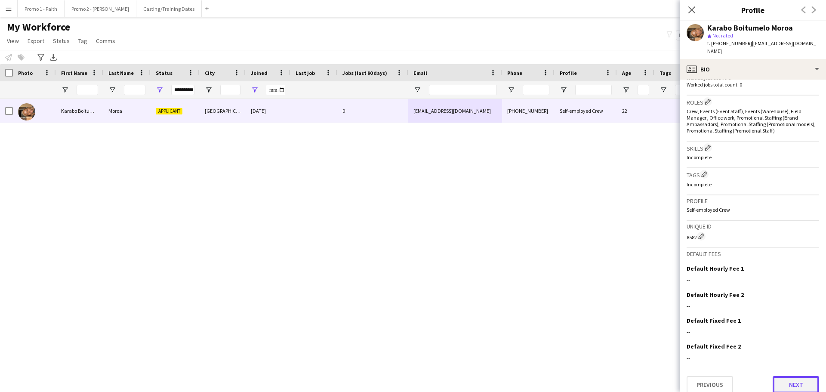
click at [544, 237] on button "Next" at bounding box center [796, 384] width 46 height 17
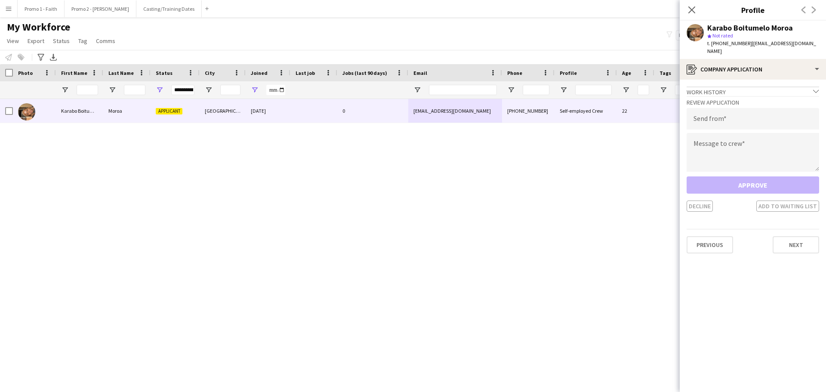
drag, startPoint x: 745, startPoint y: 43, endPoint x: 826, endPoint y: 44, distance: 80.9
click at [544, 44] on app-profile-header "Karabo Boitumelo Moroa star Not rated t. [PHONE_NUMBER] | [EMAIL_ADDRESS][DOMAI…" at bounding box center [753, 40] width 146 height 38
drag, startPoint x: 789, startPoint y: 39, endPoint x: 818, endPoint y: 43, distance: 29.2
click at [544, 43] on div "Karabo Boitumelo Moroa star Not rated t. [PHONE_NUMBER] | [EMAIL_ADDRESS][DOMAI…" at bounding box center [753, 40] width 146 height 38
drag, startPoint x: 744, startPoint y: 41, endPoint x: 821, endPoint y: 43, distance: 77.0
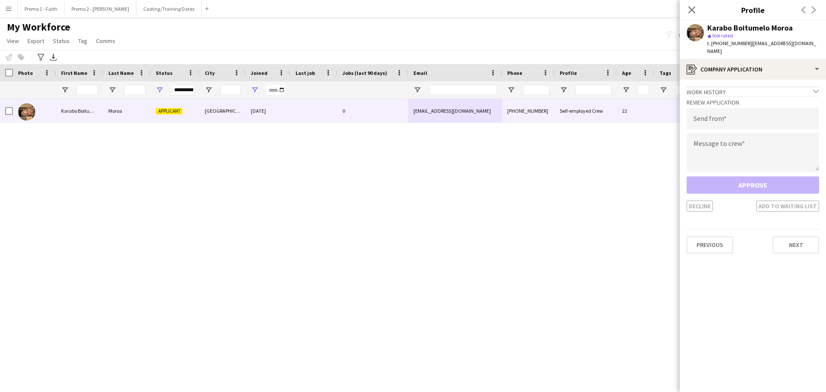
click at [544, 43] on div "Karabo Boitumelo Moroa star Not rated t. [PHONE_NUMBER] | [EMAIL_ADDRESS][DOMAI…" at bounding box center [753, 40] width 146 height 38
copy span "[EMAIL_ADDRESS][DOMAIN_NAME]"
click at [544, 111] on input "email" at bounding box center [753, 119] width 133 height 22
paste input "**********"
type input "**********"
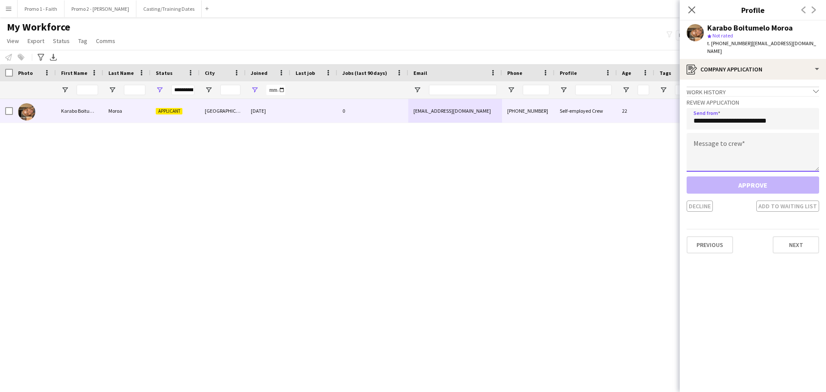
click at [544, 139] on textarea at bounding box center [753, 152] width 133 height 39
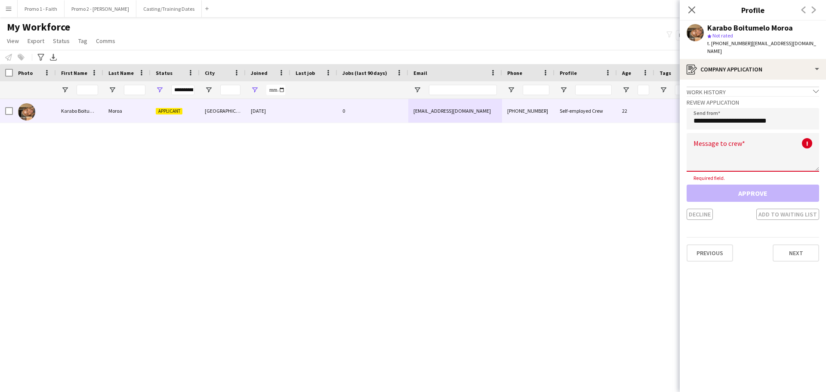
click at [544, 138] on textarea at bounding box center [753, 152] width 133 height 39
paste textarea "**********"
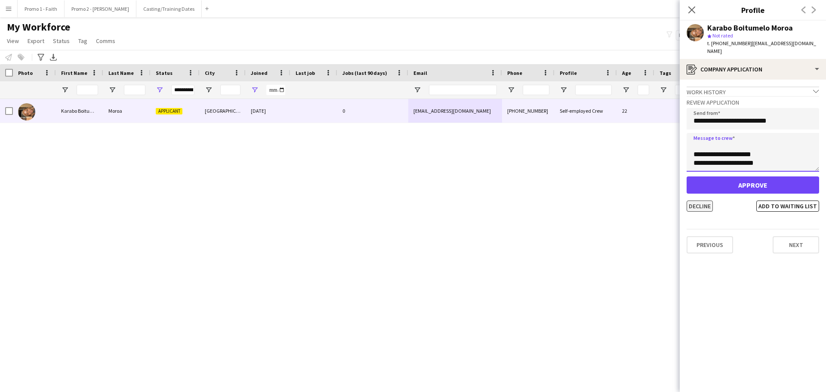
type textarea "**********"
click at [544, 201] on button "Decline" at bounding box center [700, 206] width 26 height 11
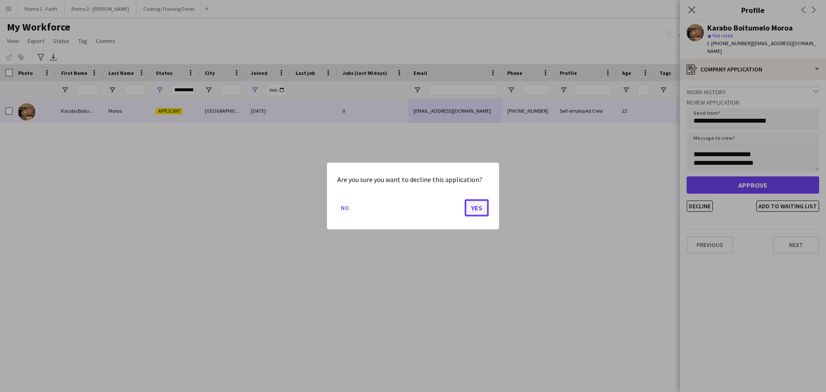
click at [482, 209] on button "Yes" at bounding box center [477, 207] width 24 height 17
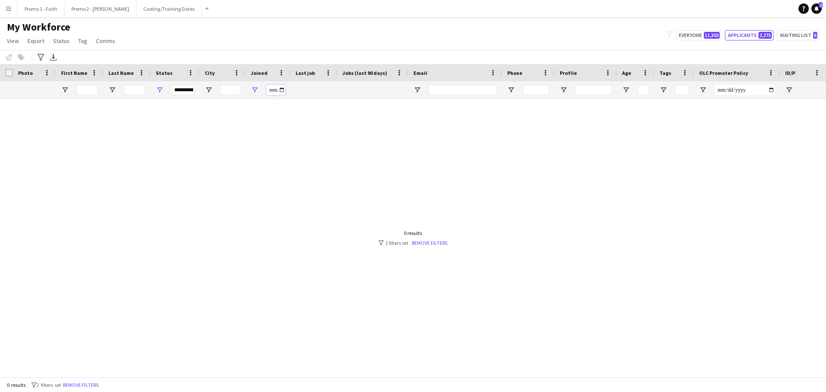
click at [283, 90] on input "**********" at bounding box center [275, 90] width 19 height 10
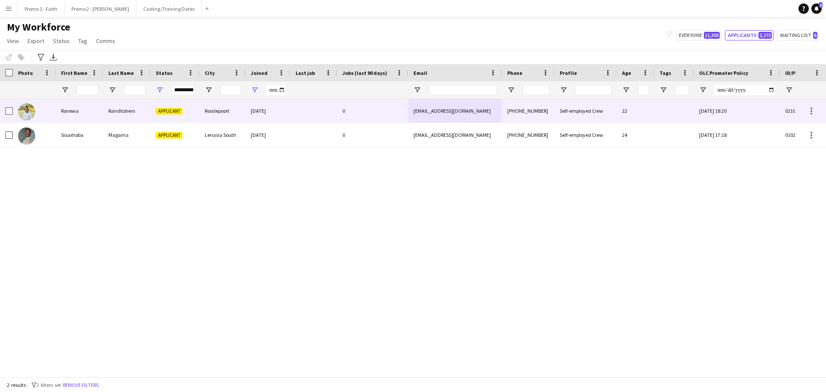
type input "**********"
click at [234, 108] on div "Roodepoort" at bounding box center [223, 111] width 46 height 24
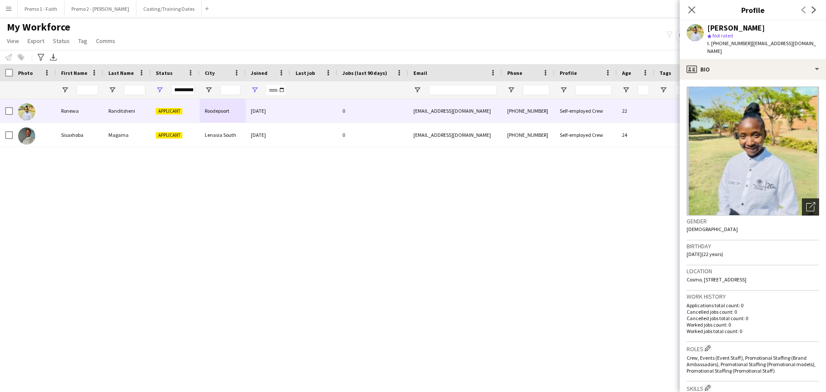
click at [544, 202] on icon "Open photos pop-in" at bounding box center [810, 206] width 9 height 9
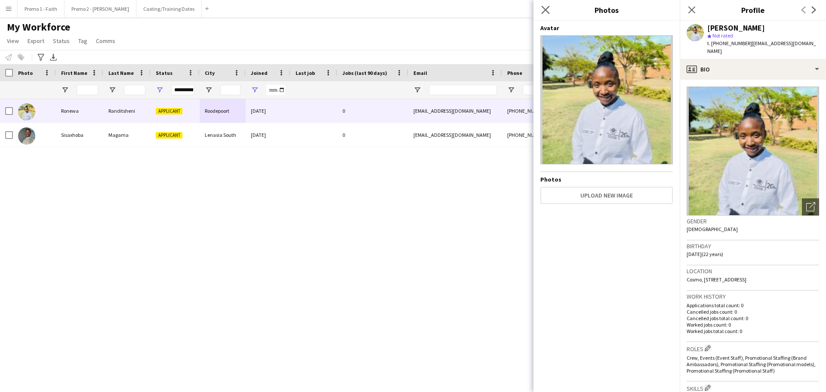
click at [544, 15] on app-icon "Close pop-in" at bounding box center [546, 10] width 12 height 12
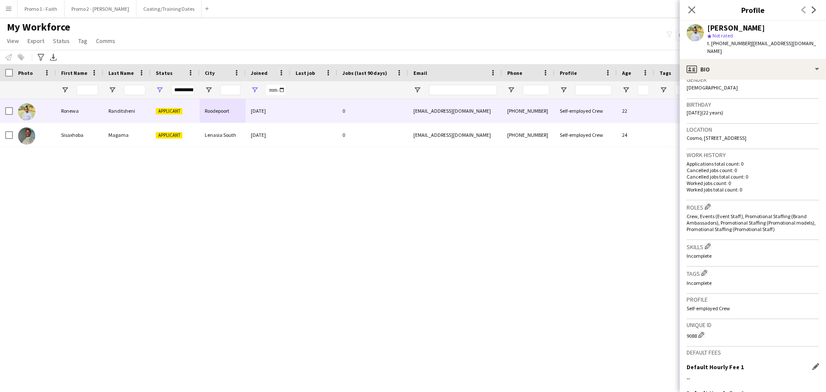
scroll to position [240, 0]
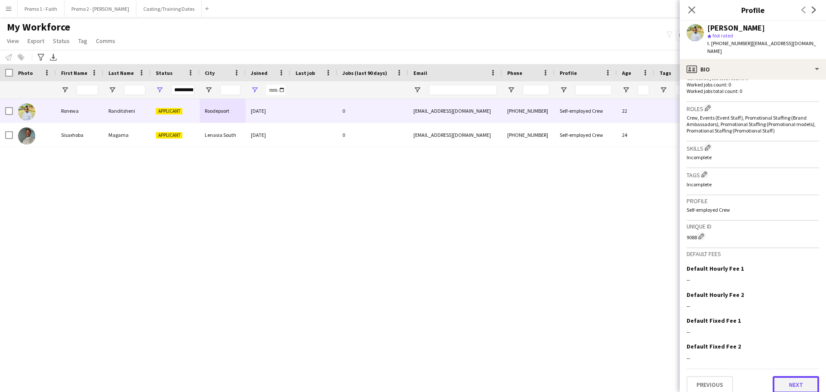
click at [544, 237] on button "Next" at bounding box center [796, 384] width 46 height 17
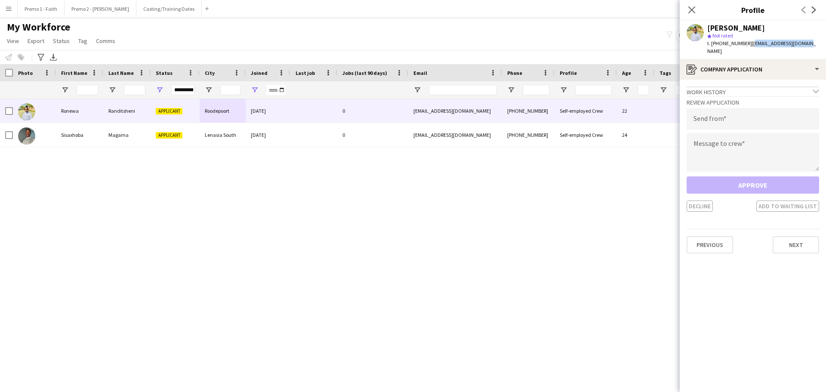
drag, startPoint x: 746, startPoint y: 42, endPoint x: 816, endPoint y: 44, distance: 70.6
click at [544, 44] on app-profile-header "[PERSON_NAME] star Not rated t. [PHONE_NUMBER] | [EMAIL_ADDRESS][DOMAIN_NAME]" at bounding box center [753, 40] width 146 height 38
copy span "[EMAIL_ADDRESS][DOMAIN_NAME]"
paste input "**********"
type input "**********"
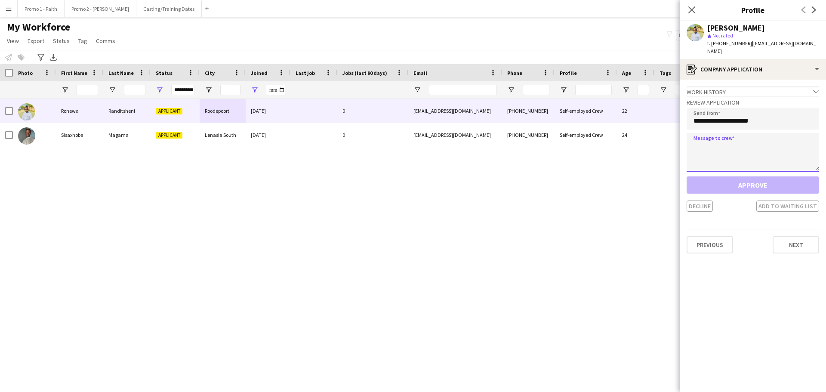
click at [544, 142] on textarea at bounding box center [753, 152] width 133 height 39
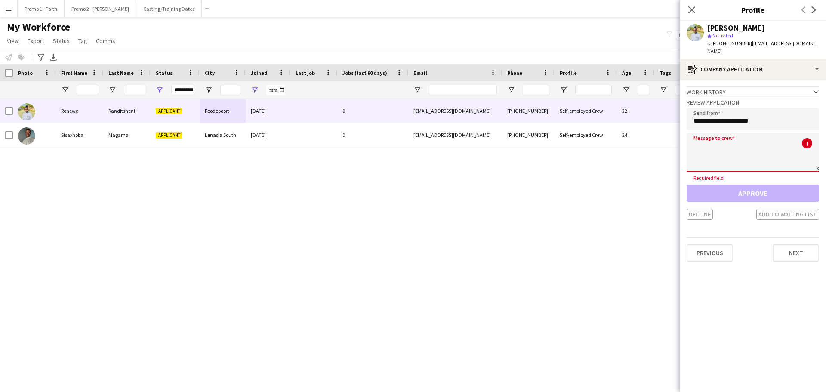
click at [544, 143] on textarea at bounding box center [753, 152] width 133 height 39
paste textarea "**********"
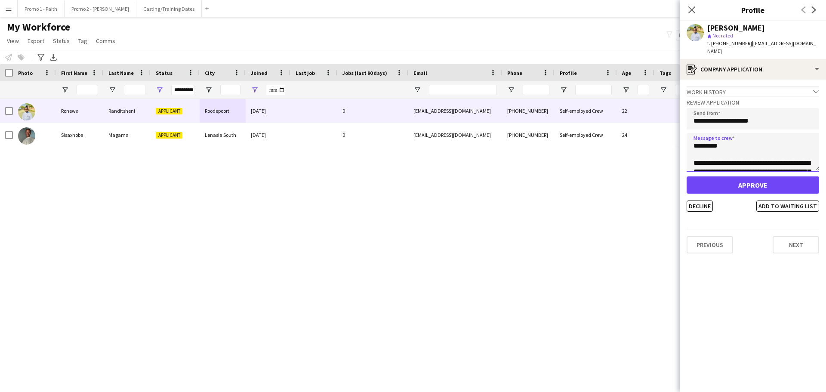
scroll to position [195, 0]
type textarea "**********"
click at [544, 201] on button "Decline" at bounding box center [700, 206] width 26 height 11
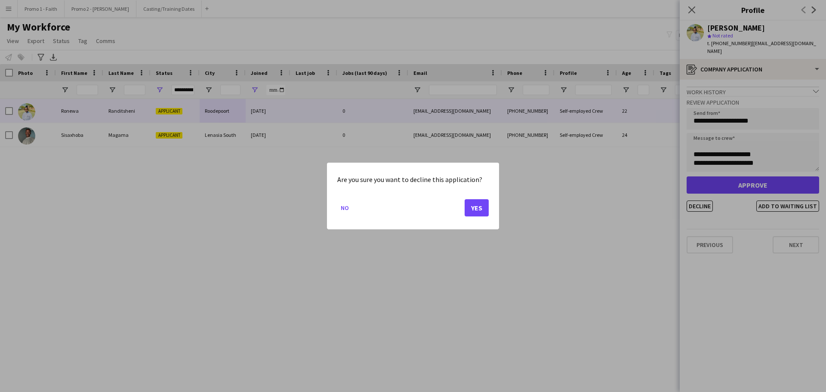
click at [462, 207] on mat-dialog-actions "No Yes" at bounding box center [412, 211] width 151 height 37
click at [472, 210] on button "Yes" at bounding box center [477, 207] width 24 height 17
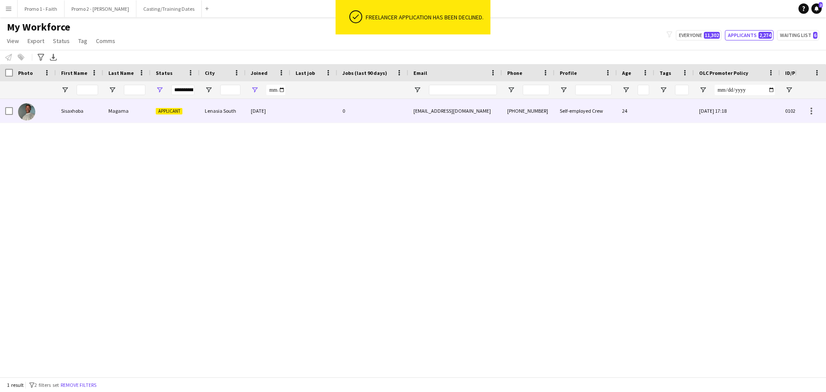
click at [307, 114] on div at bounding box center [313, 111] width 47 height 24
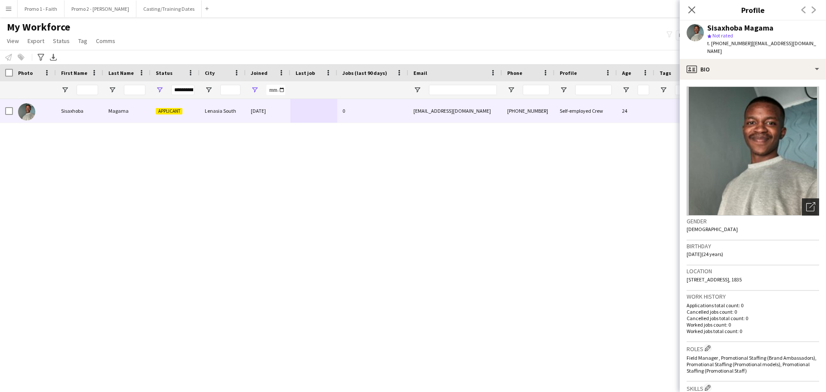
click at [544, 202] on icon "Open photos pop-in" at bounding box center [810, 206] width 9 height 9
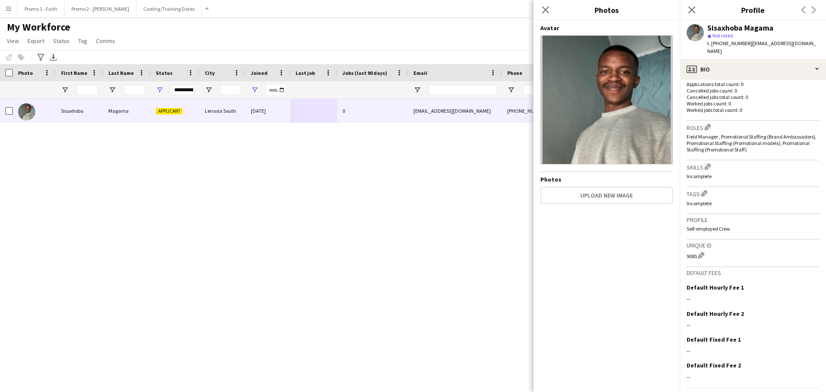
scroll to position [240, 0]
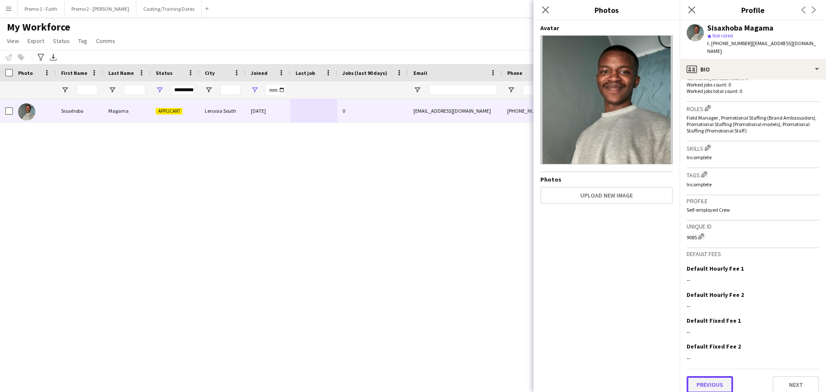
click at [544, 237] on button "Previous" at bounding box center [710, 384] width 46 height 17
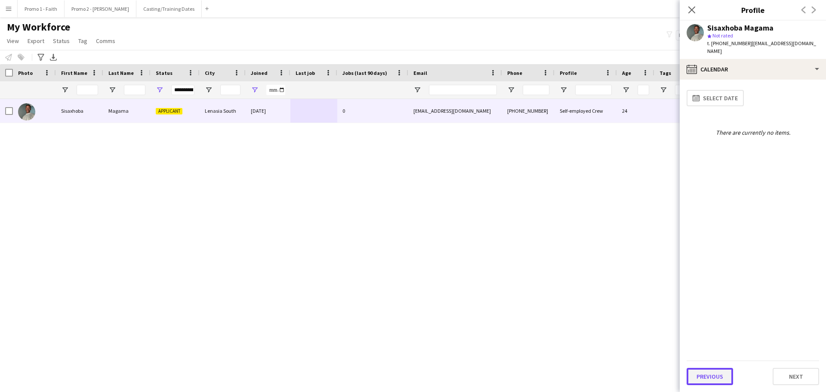
click at [544, 237] on button "Previous" at bounding box center [710, 376] width 46 height 17
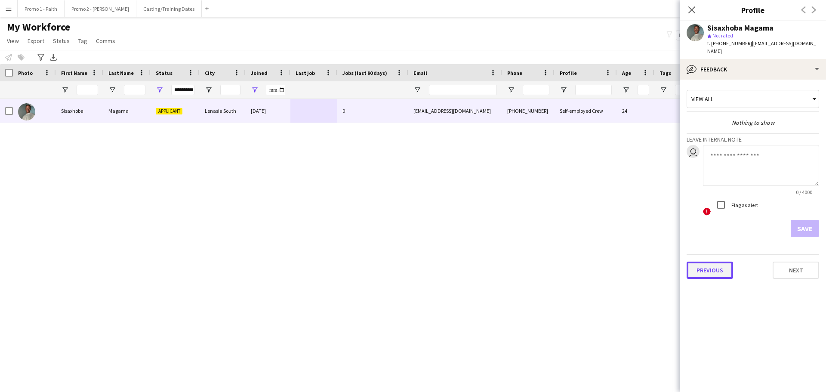
click at [544, 237] on button "Previous" at bounding box center [710, 270] width 46 height 17
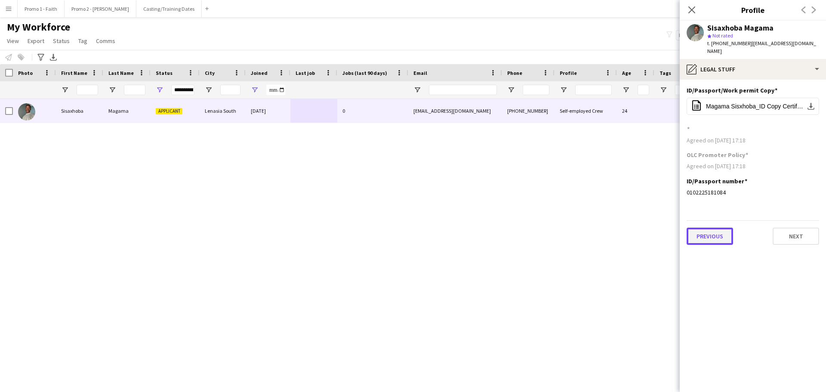
click at [544, 228] on button "Previous" at bounding box center [710, 236] width 46 height 17
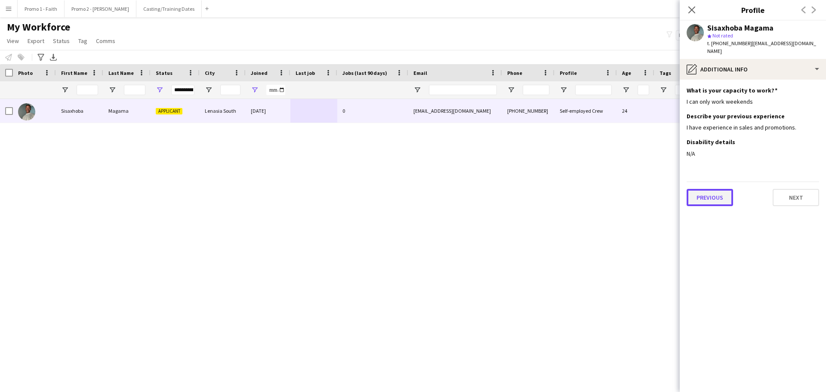
click at [544, 189] on button "Previous" at bounding box center [710, 197] width 46 height 17
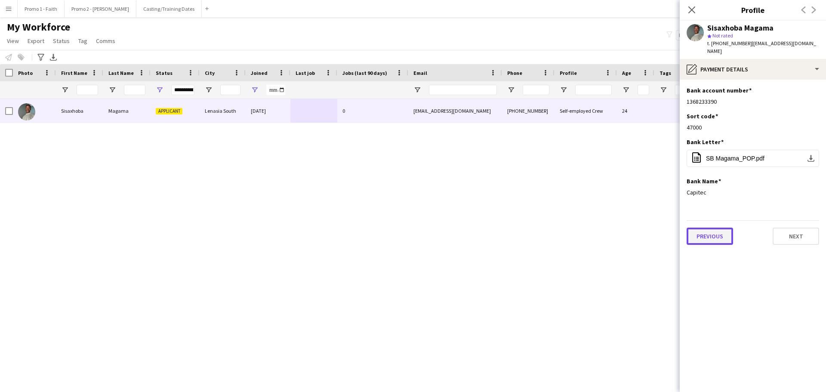
click at [544, 229] on button "Previous" at bounding box center [710, 236] width 46 height 17
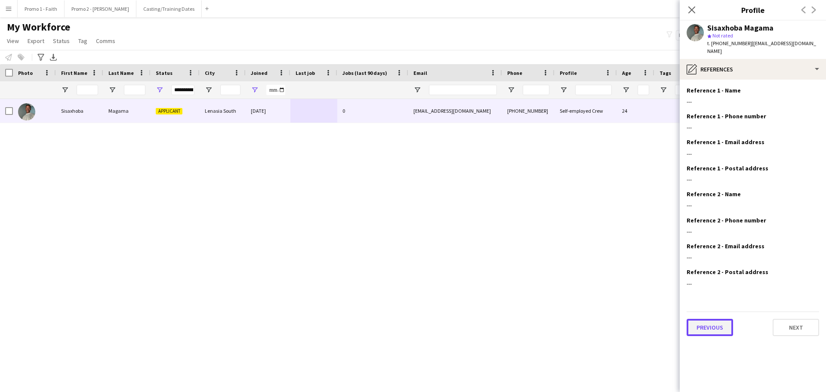
click at [544, 237] on button "Previous" at bounding box center [710, 327] width 46 height 17
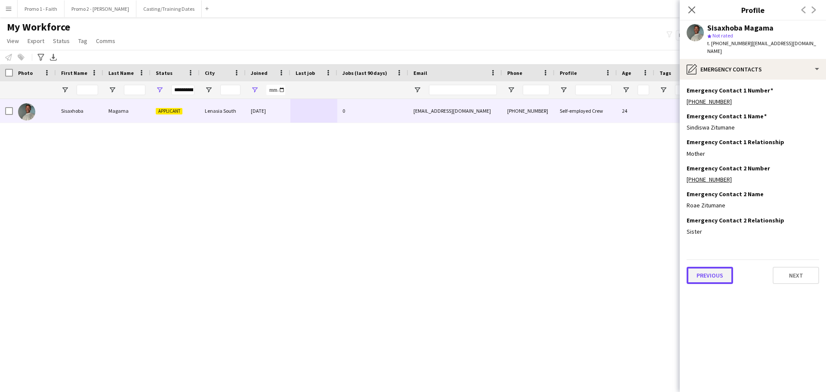
click at [544, 237] on button "Previous" at bounding box center [710, 275] width 46 height 17
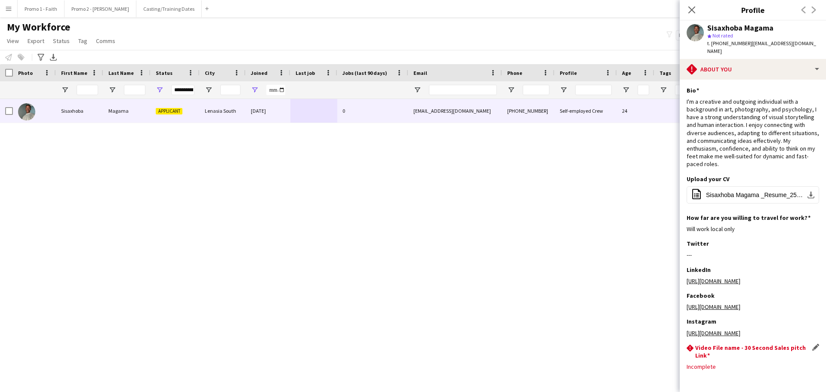
scroll to position [58, 0]
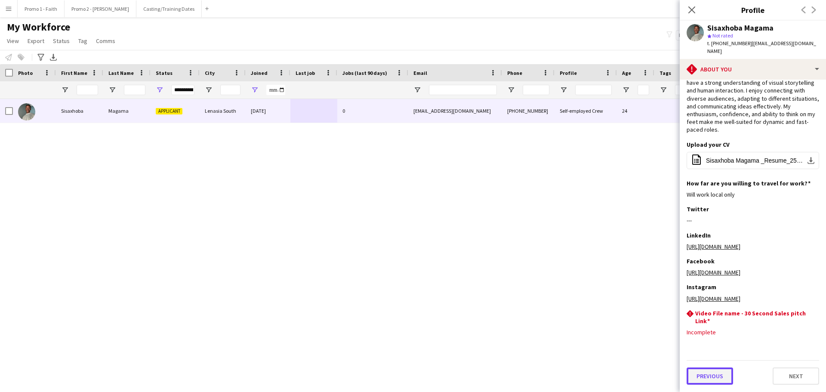
click at [544, 237] on button "Previous" at bounding box center [710, 376] width 46 height 17
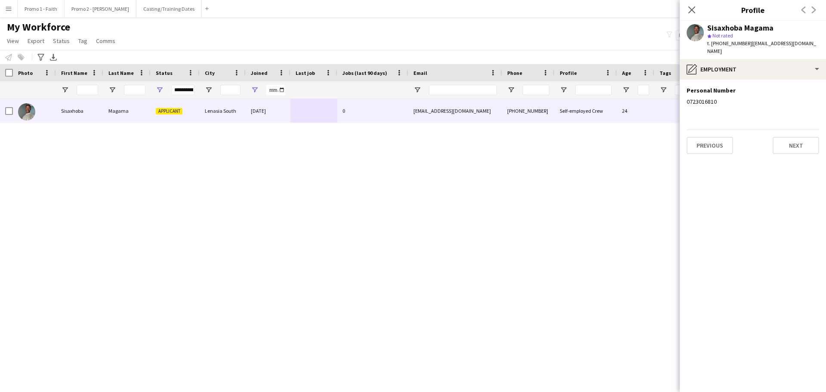
scroll to position [0, 0]
click at [544, 137] on button "Previous" at bounding box center [710, 145] width 46 height 17
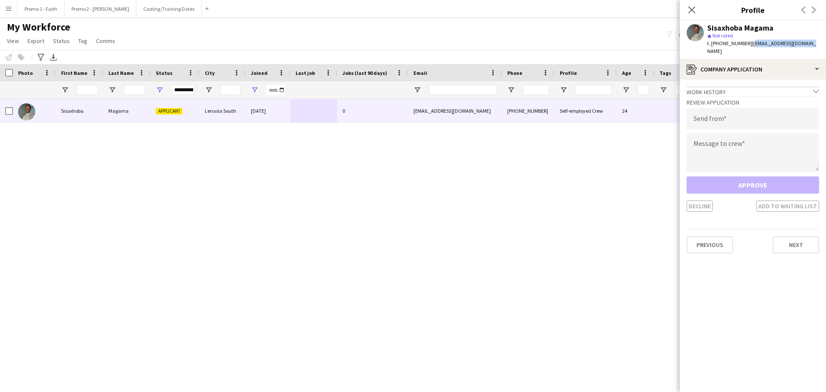
drag, startPoint x: 745, startPoint y: 43, endPoint x: 825, endPoint y: 40, distance: 79.2
click at [544, 40] on app-profile-header "Sisaxhoba Magama star Not rated t. [PHONE_NUMBER] | [EMAIL_ADDRESS][DOMAIN_NAME]" at bounding box center [753, 40] width 146 height 38
drag, startPoint x: 777, startPoint y: 36, endPoint x: 801, endPoint y: 44, distance: 25.2
click at [544, 46] on div "Sisaxhoba Magama star Not rated t. [PHONE_NUMBER] | [EMAIL_ADDRESS][DOMAIN_NAME]" at bounding box center [753, 40] width 146 height 38
drag, startPoint x: 744, startPoint y: 42, endPoint x: 803, endPoint y: 41, distance: 58.5
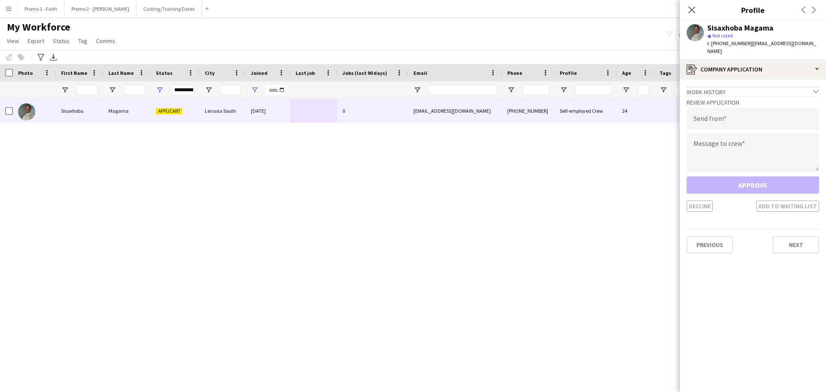
click at [544, 41] on span "| [EMAIL_ADDRESS][DOMAIN_NAME]" at bounding box center [761, 47] width 109 height 14
click at [544, 41] on div "Sisaxhoba Magama star Not rated t. [PHONE_NUMBER] | [EMAIL_ADDRESS][DOMAIN_NAME]" at bounding box center [753, 40] width 146 height 38
drag, startPoint x: 745, startPoint y: 43, endPoint x: 817, endPoint y: 46, distance: 72.4
click at [544, 46] on app-profile-header "Sisaxhoba Magama star Not rated t. [PHONE_NUMBER] | [EMAIL_ADDRESS][DOMAIN_NAME]" at bounding box center [753, 40] width 146 height 38
copy span "[EMAIL_ADDRESS][DOMAIN_NAME]"
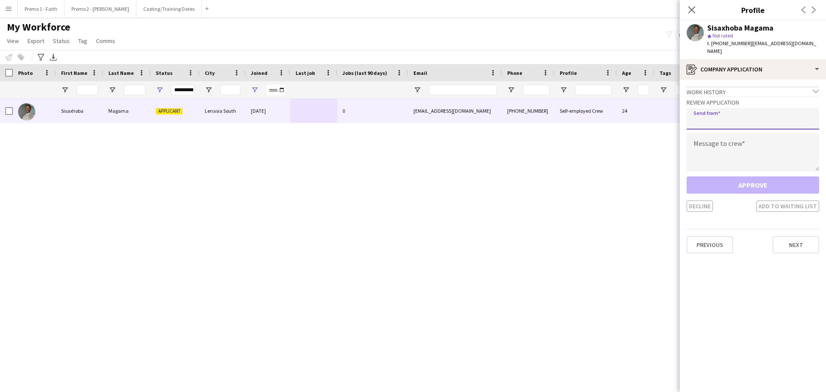
drag, startPoint x: 728, startPoint y: 100, endPoint x: 727, endPoint y: 106, distance: 6.0
click at [544, 108] on input "email" at bounding box center [753, 119] width 133 height 22
paste input "**********"
type input "**********"
click at [544, 147] on textarea at bounding box center [753, 152] width 133 height 39
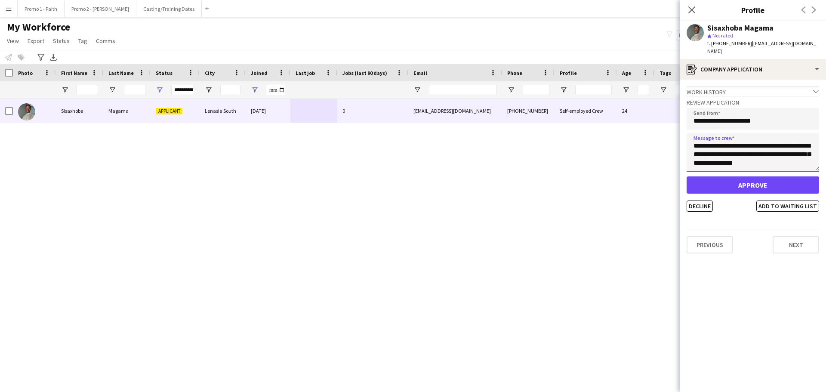
type textarea "**********"
click at [544, 176] on button "Approve" at bounding box center [753, 184] width 133 height 17
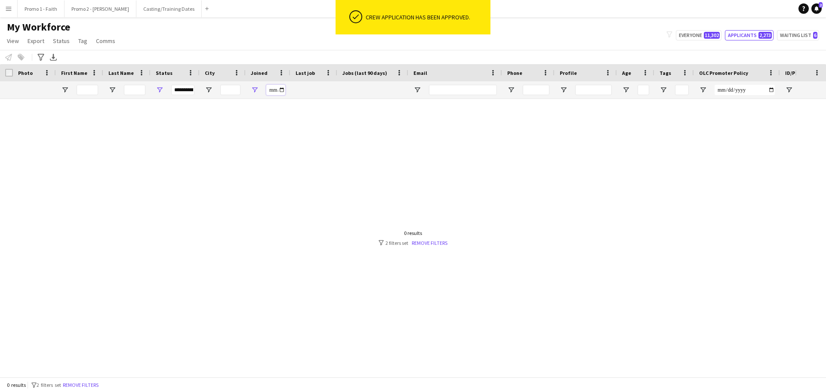
click at [283, 87] on input "**********" at bounding box center [275, 90] width 19 height 10
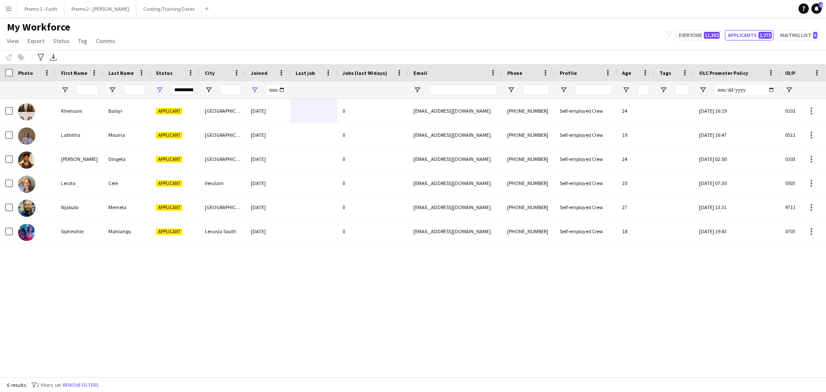
type input "**********"
click at [307, 237] on div "Khensani Baloyi Applicant [GEOGRAPHIC_DATA] [DATE] 0 [EMAIL_ADDRESS][DOMAIN_NAM…" at bounding box center [397, 235] width 795 height 272
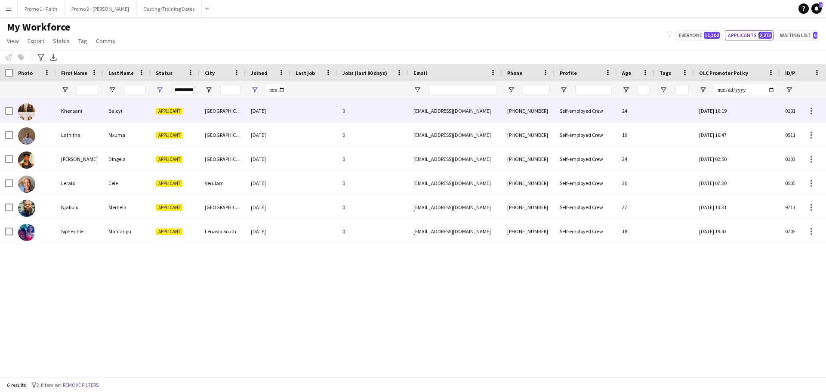
click at [249, 115] on div "[DATE]" at bounding box center [268, 111] width 45 height 24
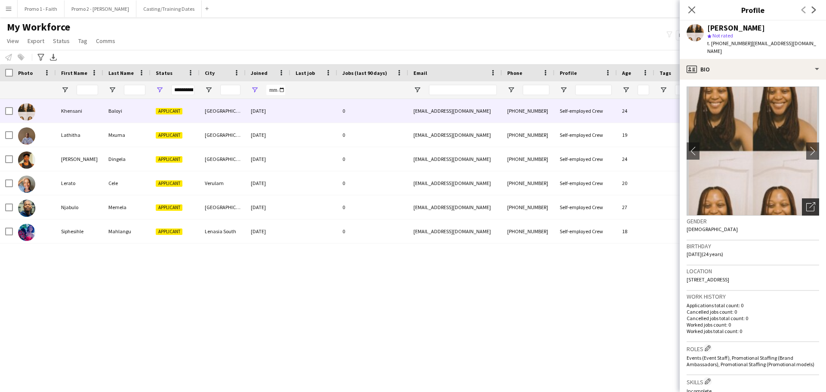
click at [544, 202] on icon "Open photos pop-in" at bounding box center [810, 206] width 9 height 9
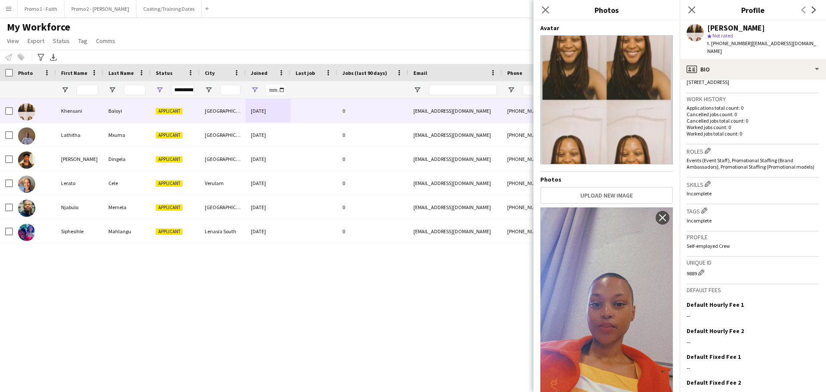
scroll to position [241, 0]
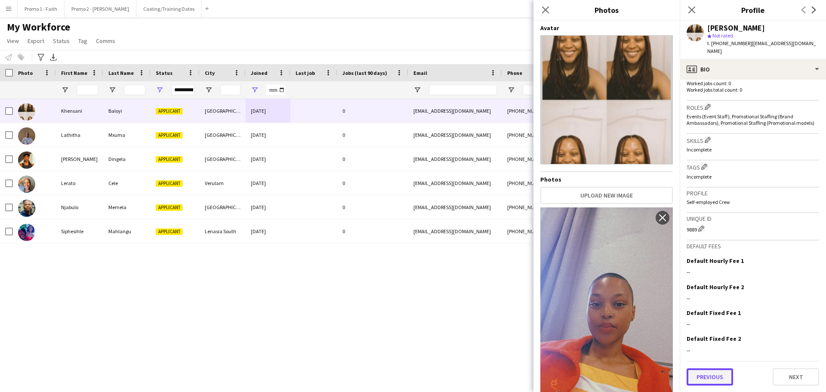
click at [544, 237] on button "Previous" at bounding box center [710, 376] width 46 height 17
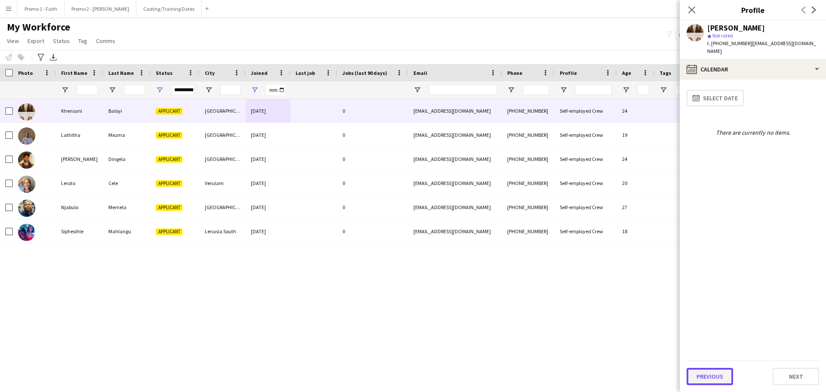
click at [544, 237] on button "Previous" at bounding box center [710, 376] width 46 height 17
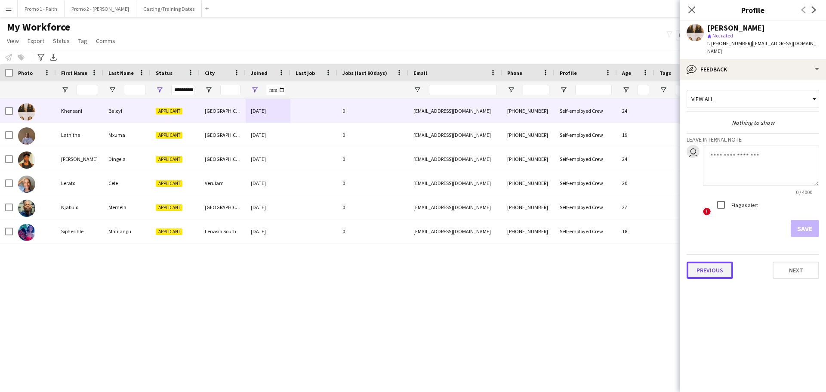
click at [544, 237] on button "Previous" at bounding box center [710, 270] width 46 height 17
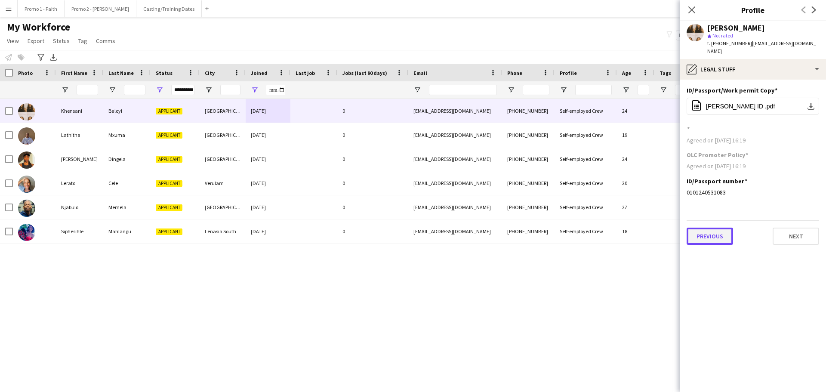
click at [544, 229] on button "Previous" at bounding box center [710, 236] width 46 height 17
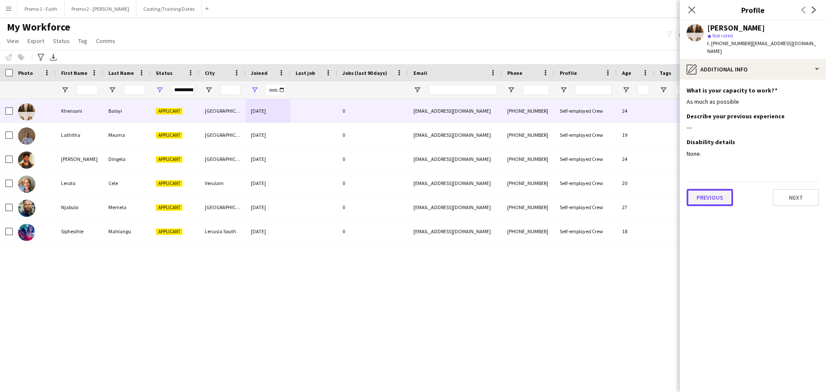
click at [544, 189] on button "Previous" at bounding box center [710, 197] width 46 height 17
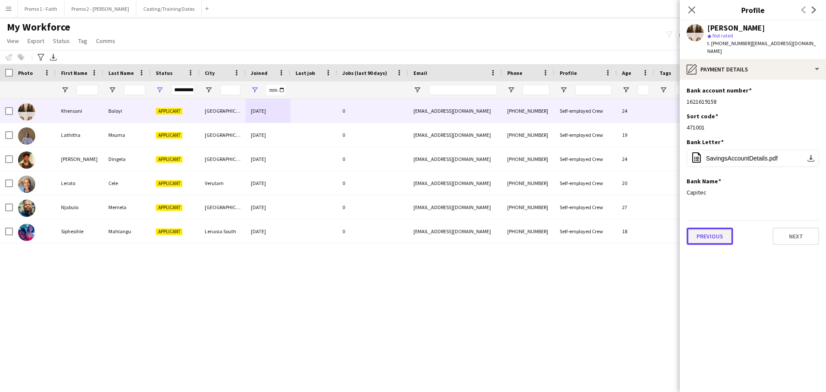
click at [544, 234] on button "Previous" at bounding box center [710, 236] width 46 height 17
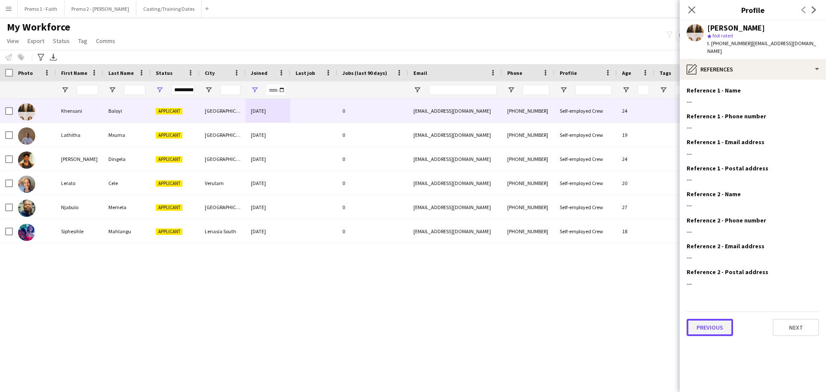
click at [544, 237] on button "Previous" at bounding box center [710, 327] width 46 height 17
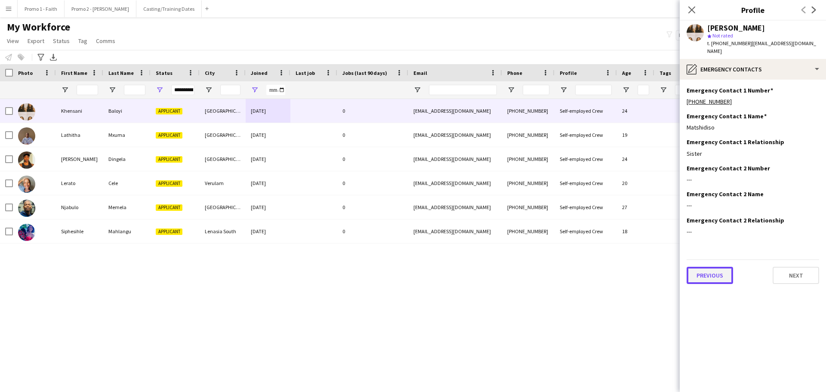
click at [544, 237] on button "Previous" at bounding box center [710, 275] width 46 height 17
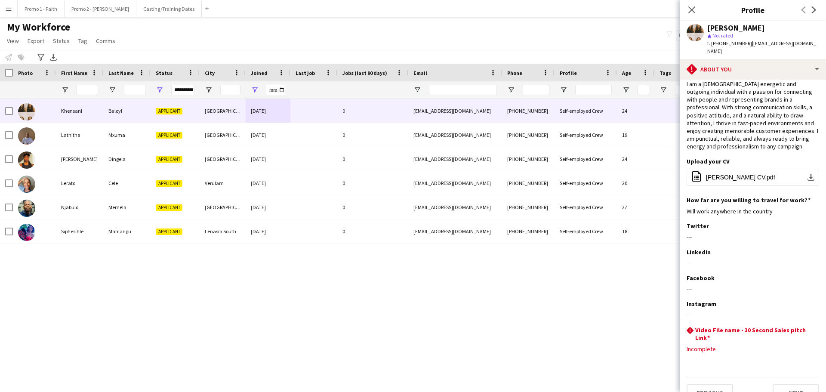
scroll to position [26, 0]
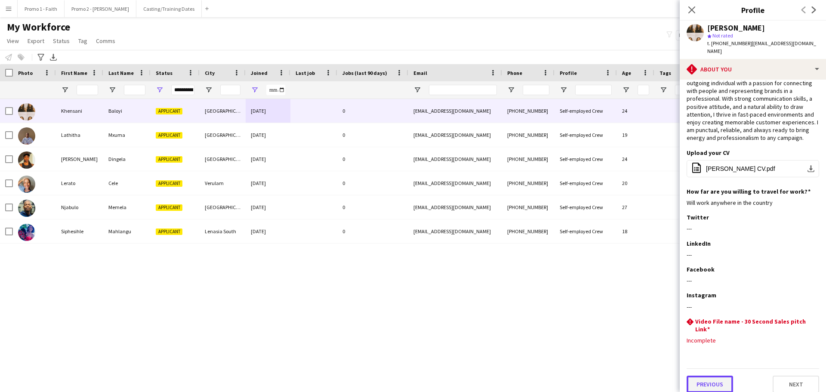
click at [544, 237] on button "Previous" at bounding box center [710, 384] width 46 height 17
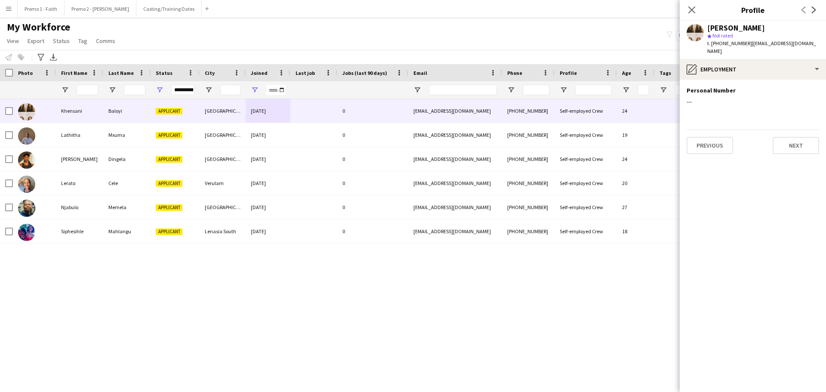
scroll to position [0, 0]
click at [544, 137] on button "Previous" at bounding box center [710, 145] width 46 height 17
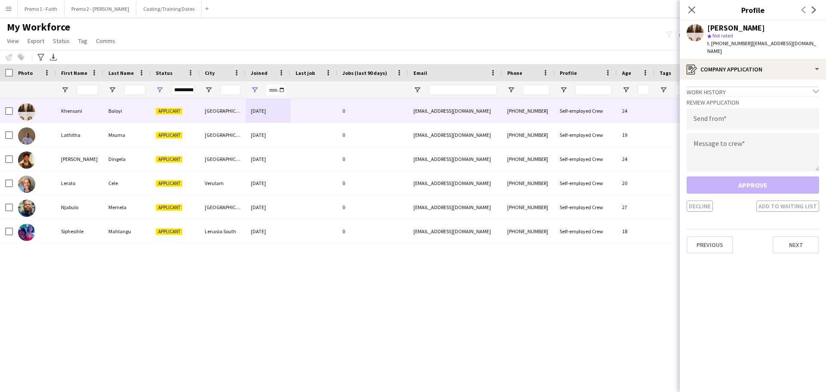
drag, startPoint x: 744, startPoint y: 41, endPoint x: 826, endPoint y: 49, distance: 81.7
click at [544, 49] on app-profile-header "Khensani Baloyi star Not rated t. [PHONE_NUMBER] | [EMAIL_ADDRESS][DOMAIN_NAME]" at bounding box center [753, 40] width 146 height 38
copy span "[EMAIL_ADDRESS][DOMAIN_NAME]"
click at [544, 115] on input "email" at bounding box center [753, 119] width 133 height 22
paste input "**********"
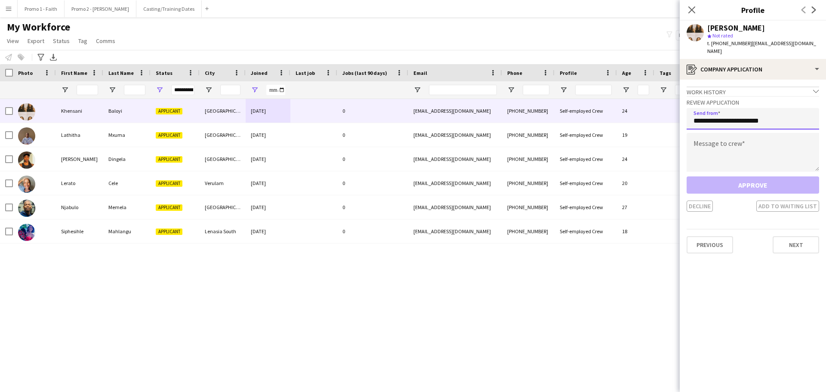
type input "**********"
click at [544, 146] on textarea at bounding box center [753, 152] width 133 height 39
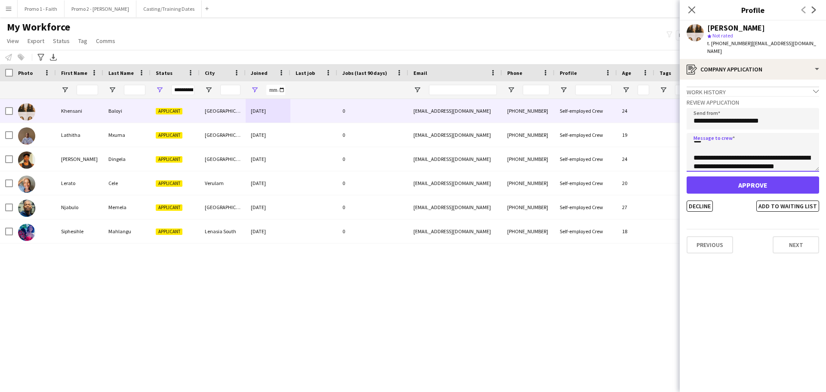
scroll to position [14, 0]
type textarea "**********"
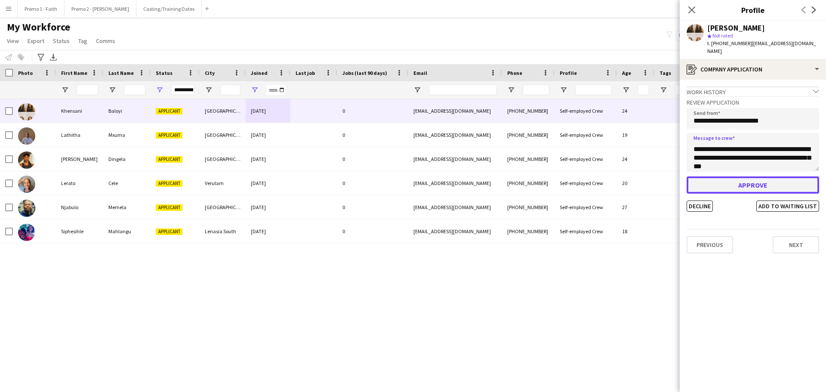
click at [544, 176] on button "Approve" at bounding box center [753, 184] width 133 height 17
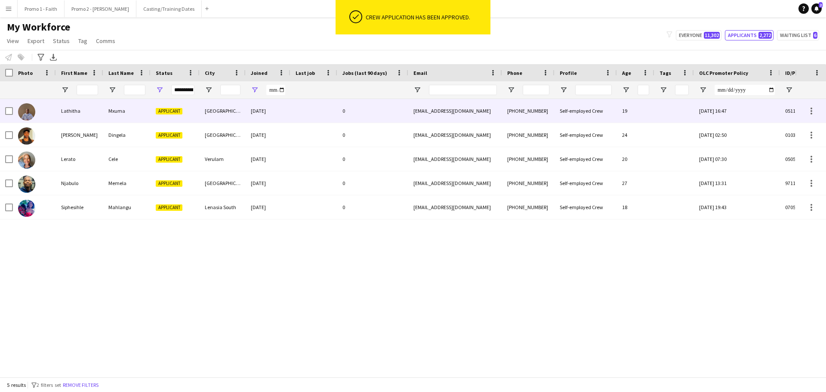
click at [296, 111] on div at bounding box center [313, 111] width 47 height 24
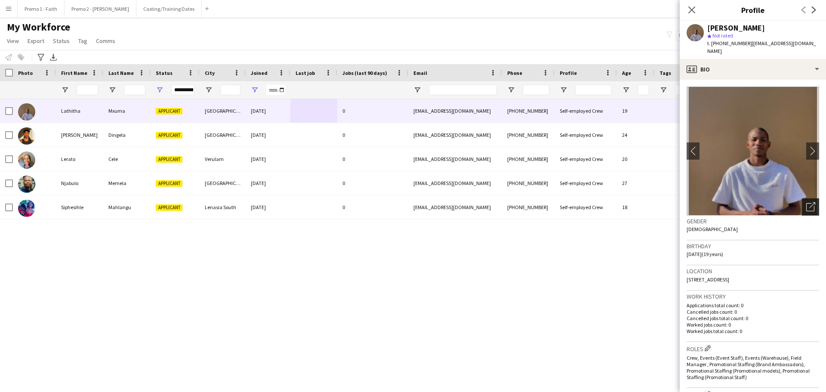
click at [544, 202] on icon "Open photos pop-in" at bounding box center [810, 206] width 9 height 9
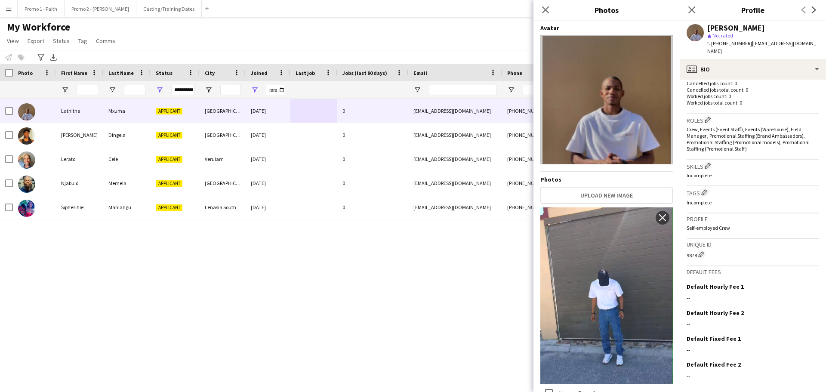
scroll to position [247, 0]
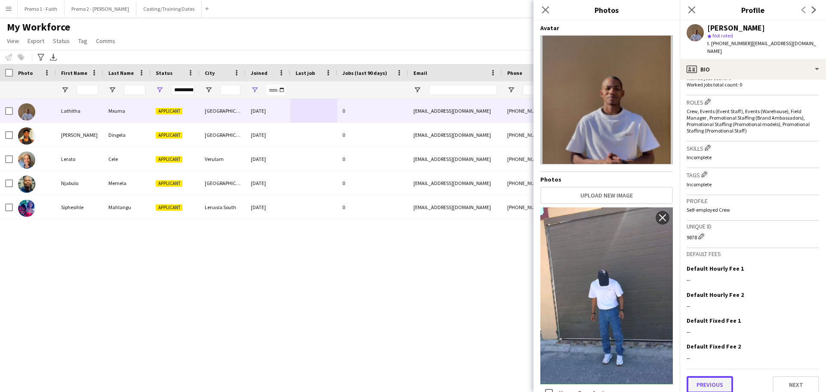
click at [544, 237] on button "Previous" at bounding box center [710, 384] width 46 height 17
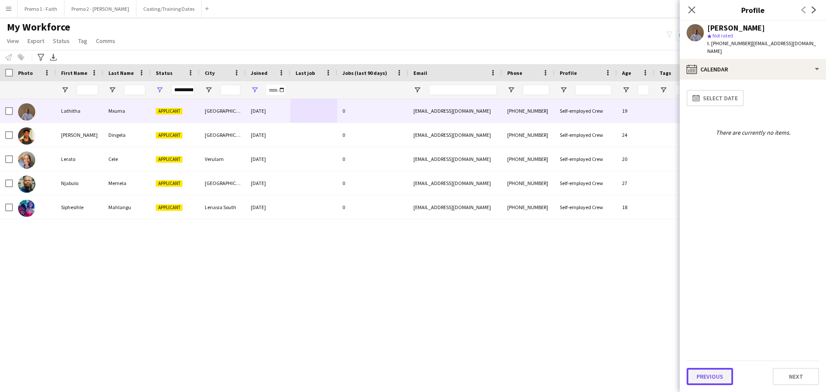
click at [544, 237] on button "Previous" at bounding box center [710, 376] width 46 height 17
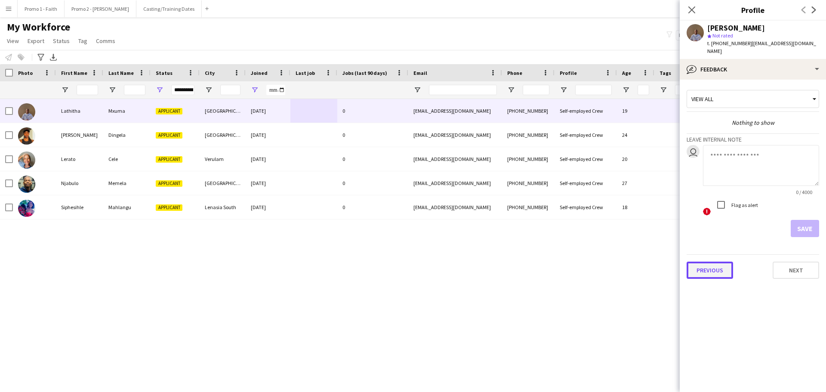
click at [544, 237] on button "Previous" at bounding box center [710, 270] width 46 height 17
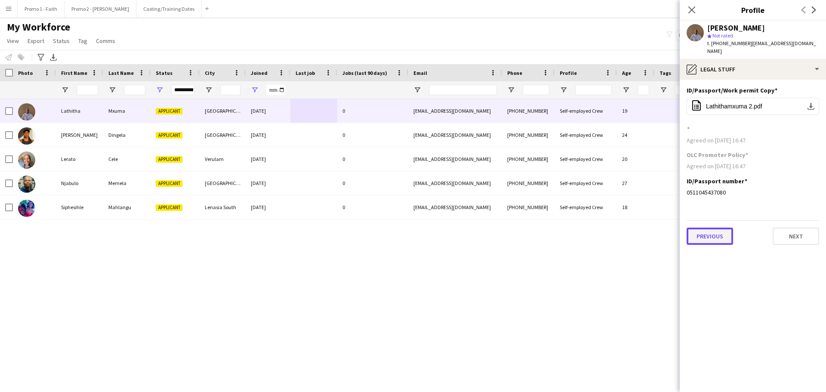
click at [544, 228] on button "Previous" at bounding box center [710, 236] width 46 height 17
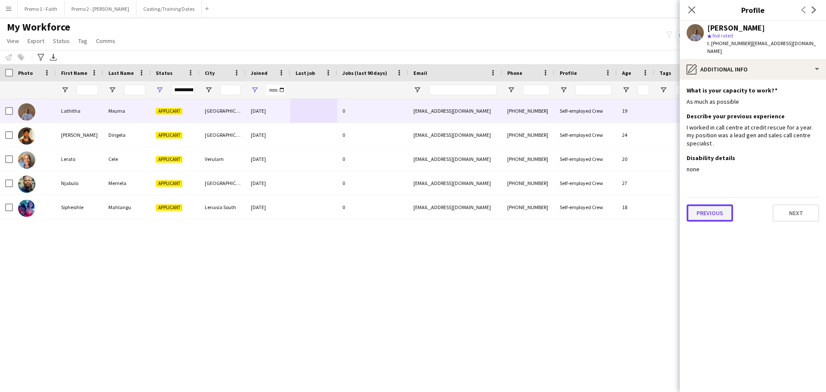
click at [544, 207] on button "Previous" at bounding box center [710, 212] width 46 height 17
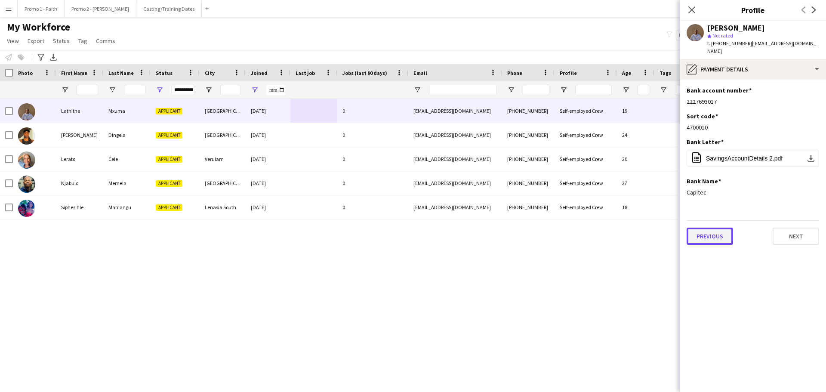
click at [544, 228] on button "Previous" at bounding box center [710, 236] width 46 height 17
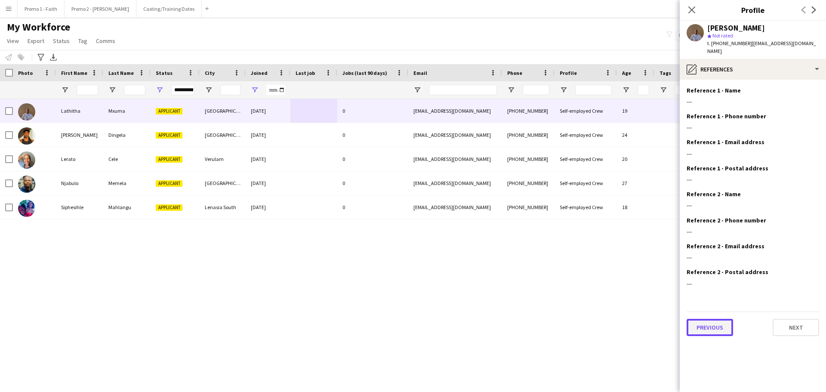
click at [544, 237] on button "Previous" at bounding box center [710, 327] width 46 height 17
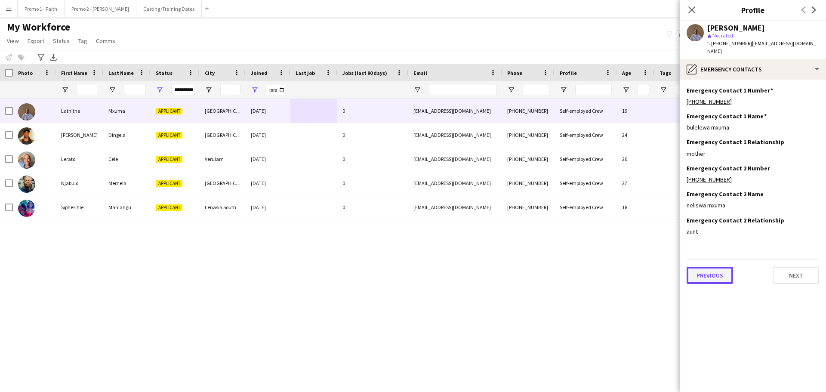
click at [544, 237] on button "Previous" at bounding box center [710, 275] width 46 height 17
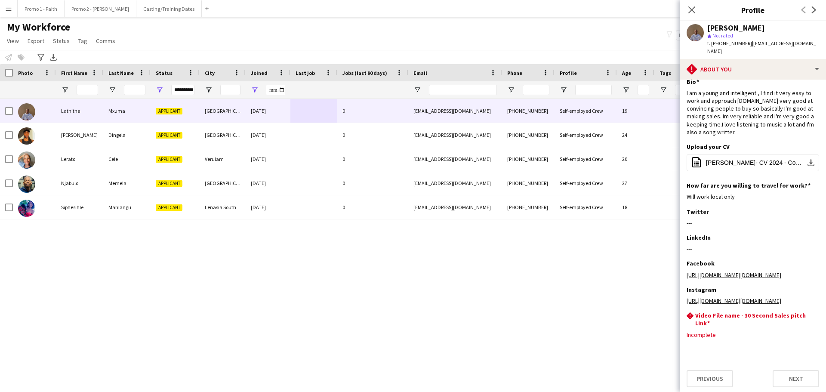
scroll to position [10, 0]
click at [544, 237] on button "Previous" at bounding box center [710, 376] width 46 height 17
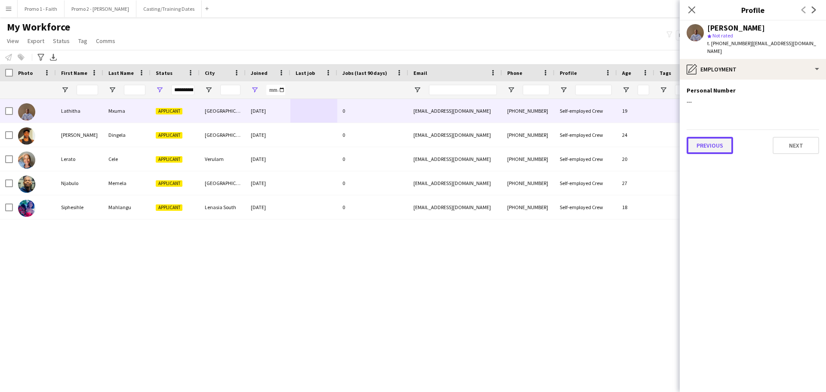
click at [544, 140] on button "Previous" at bounding box center [710, 145] width 46 height 17
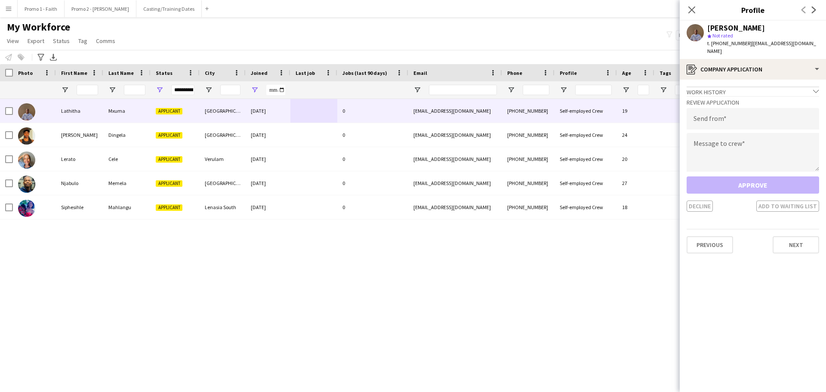
drag, startPoint x: 747, startPoint y: 41, endPoint x: 823, endPoint y: 41, distance: 75.7
click at [544, 41] on app-profile-header "[PERSON_NAME] star Not rated t. [PHONE_NUMBER] | [EMAIL_ADDRESS][DOMAIN_NAME]" at bounding box center [753, 40] width 146 height 38
copy span "[EMAIL_ADDRESS][DOMAIN_NAME]"
click at [544, 111] on input "email" at bounding box center [753, 119] width 133 height 22
paste input "**********"
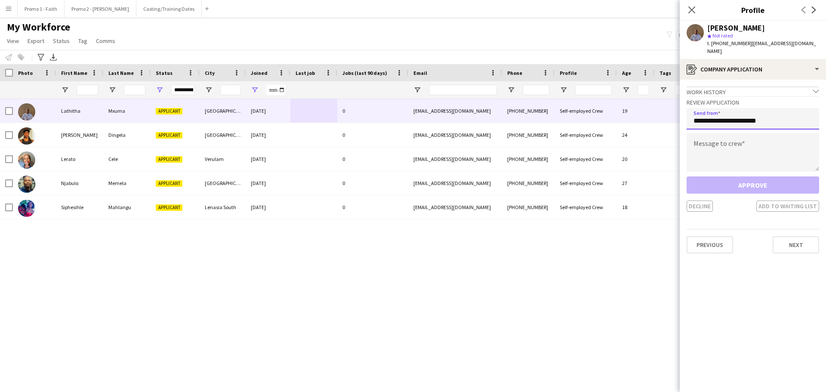
type input "**********"
click at [544, 151] on textarea at bounding box center [753, 152] width 133 height 39
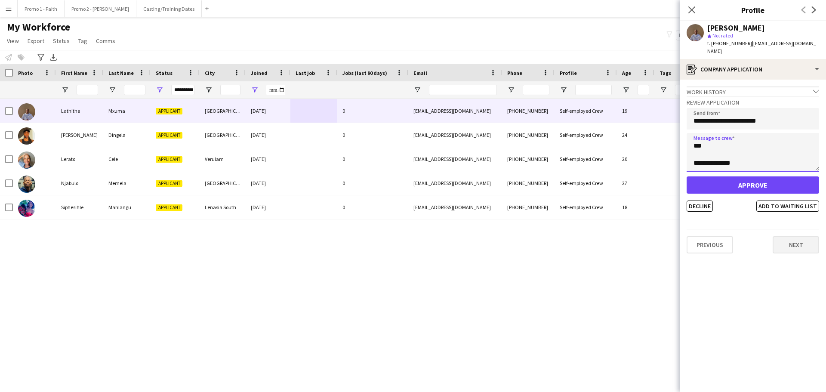
type textarea "**********"
click at [544, 236] on button "Next" at bounding box center [796, 244] width 46 height 17
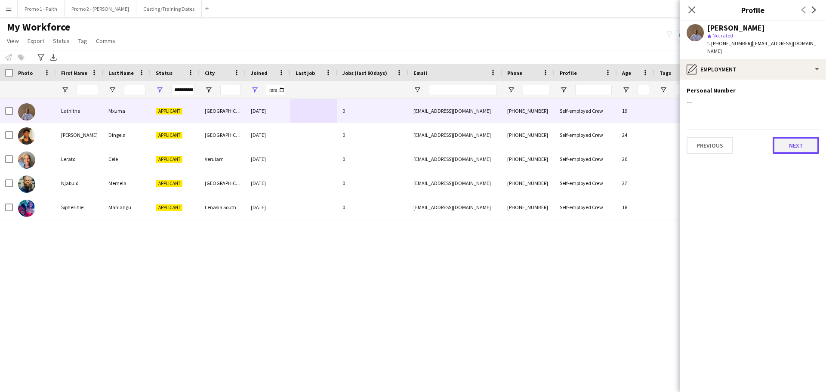
click at [544, 137] on button "Next" at bounding box center [796, 145] width 46 height 17
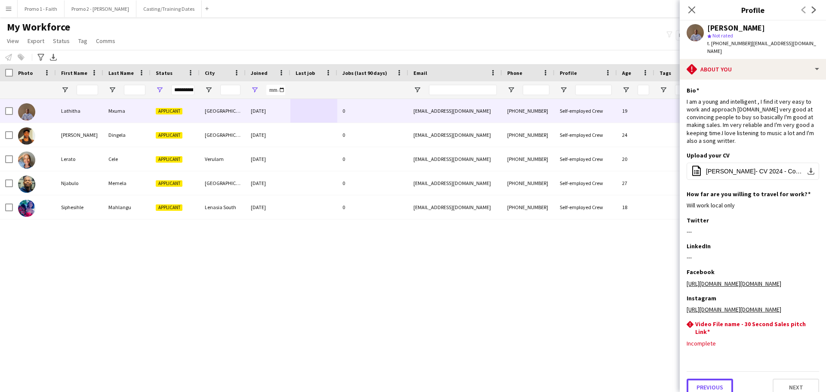
click at [544, 237] on button "Previous" at bounding box center [710, 387] width 46 height 17
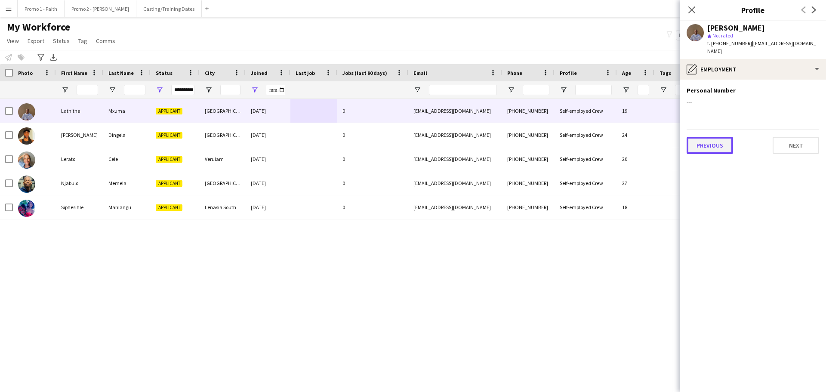
click at [544, 137] on button "Previous" at bounding box center [710, 145] width 46 height 17
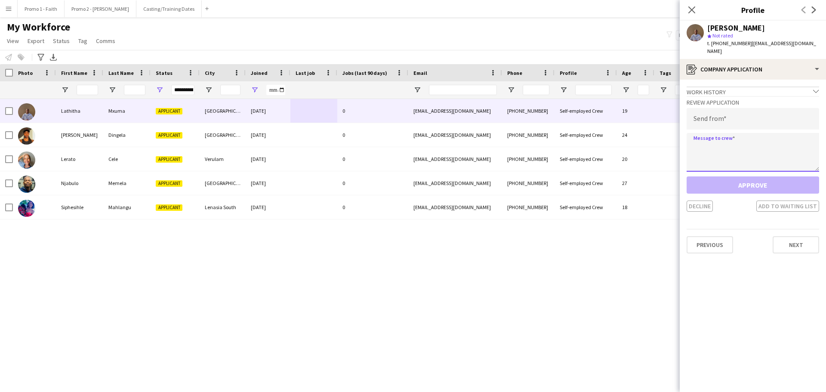
click at [544, 146] on textarea at bounding box center [753, 152] width 133 height 39
click at [544, 152] on textarea "**********" at bounding box center [753, 152] width 133 height 39
type textarea "**********"
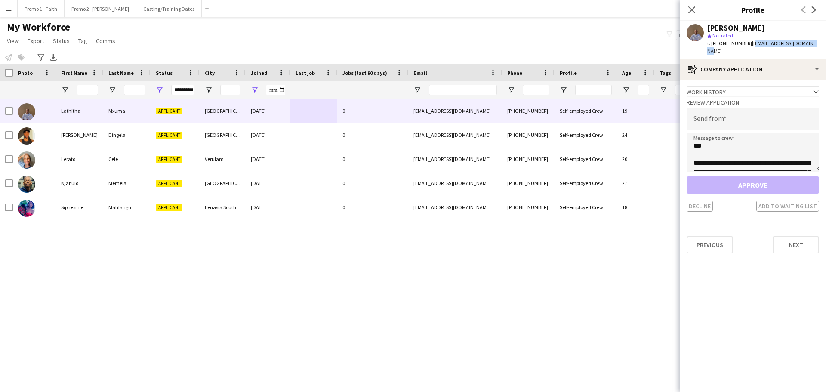
drag, startPoint x: 748, startPoint y: 44, endPoint x: 826, endPoint y: 43, distance: 77.9
click at [544, 43] on app-profile-header "[PERSON_NAME] star Not rated t. [PHONE_NUMBER] | [EMAIL_ADDRESS][DOMAIN_NAME]" at bounding box center [753, 40] width 146 height 38
click at [544, 108] on input "email" at bounding box center [753, 119] width 133 height 22
paste input "**********"
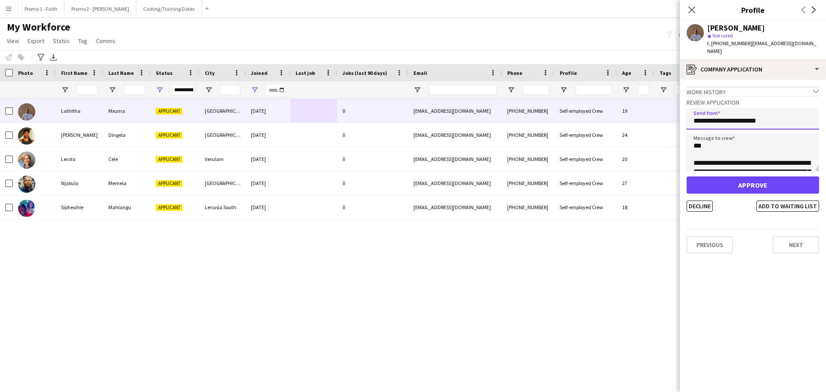
type input "**********"
click at [544, 176] on button "Approve" at bounding box center [753, 184] width 133 height 17
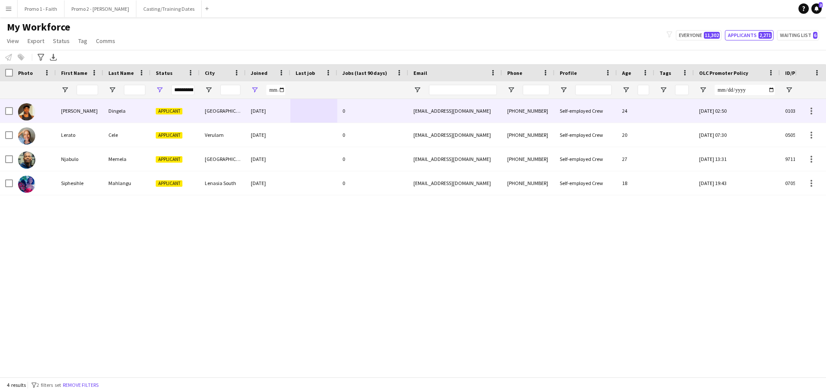
click at [355, 111] on div "0" at bounding box center [372, 111] width 71 height 24
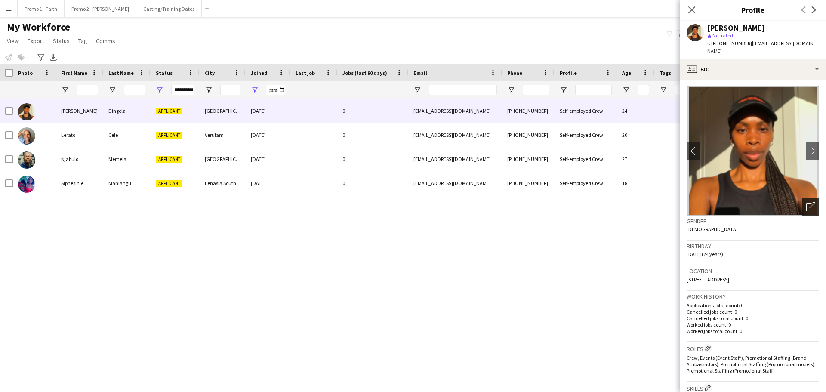
click at [544, 202] on icon at bounding box center [812, 205] width 6 height 6
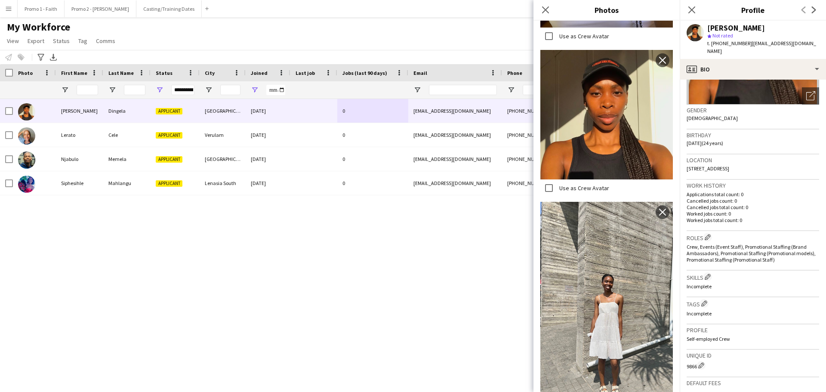
scroll to position [240, 0]
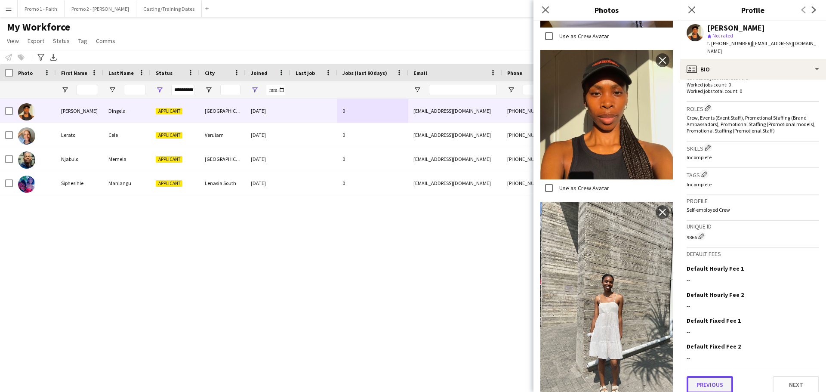
click at [544, 237] on button "Previous" at bounding box center [710, 384] width 46 height 17
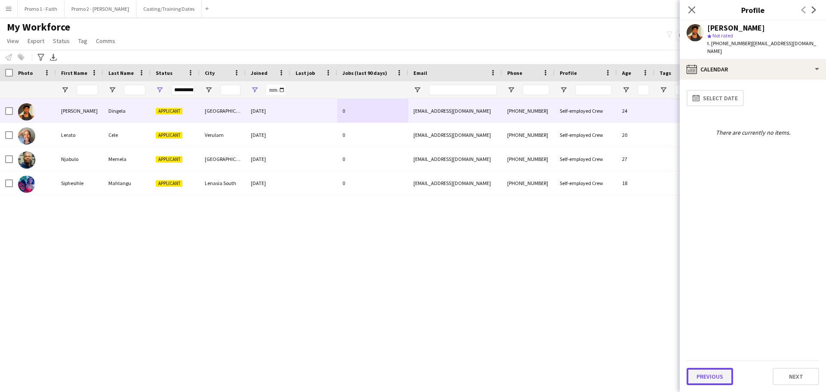
click at [544, 237] on button "Previous" at bounding box center [710, 376] width 46 height 17
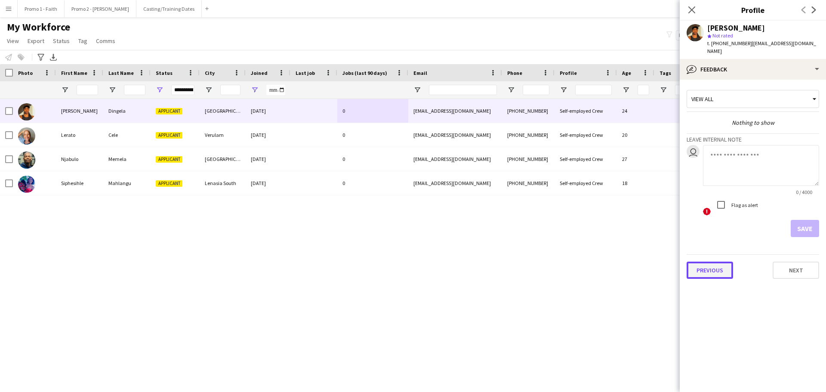
click at [544, 237] on button "Previous" at bounding box center [710, 270] width 46 height 17
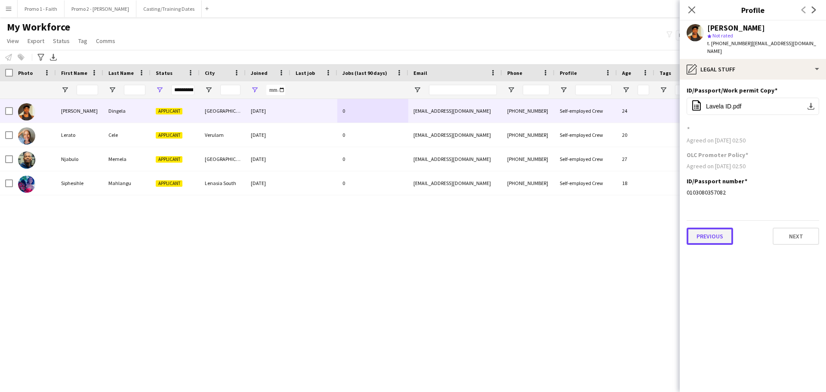
click at [544, 228] on button "Previous" at bounding box center [710, 236] width 46 height 17
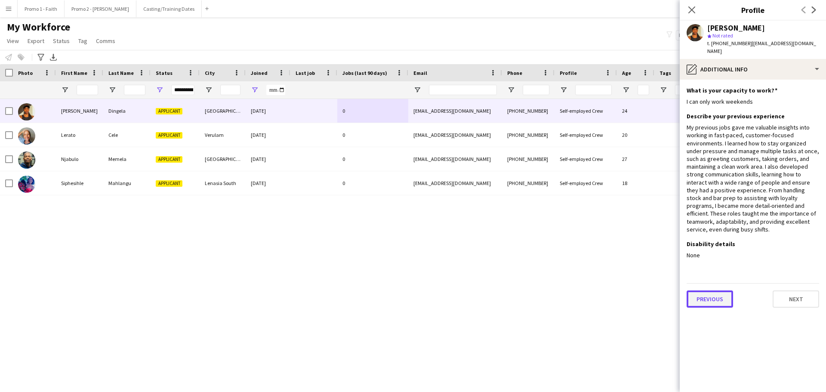
click at [544, 237] on button "Previous" at bounding box center [710, 298] width 46 height 17
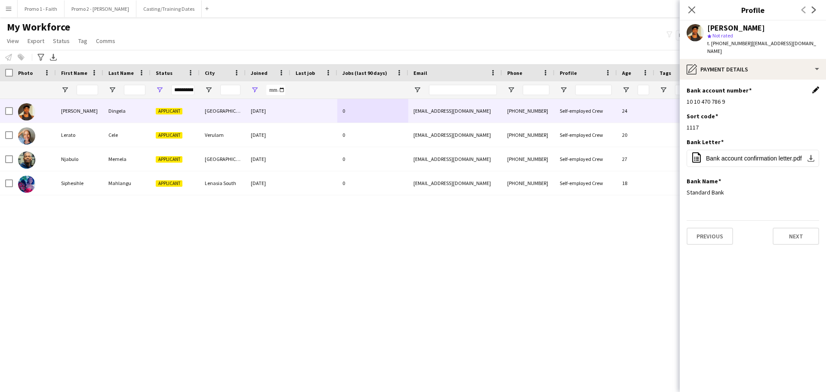
click at [544, 86] on app-icon "Edit this field" at bounding box center [815, 89] width 7 height 7
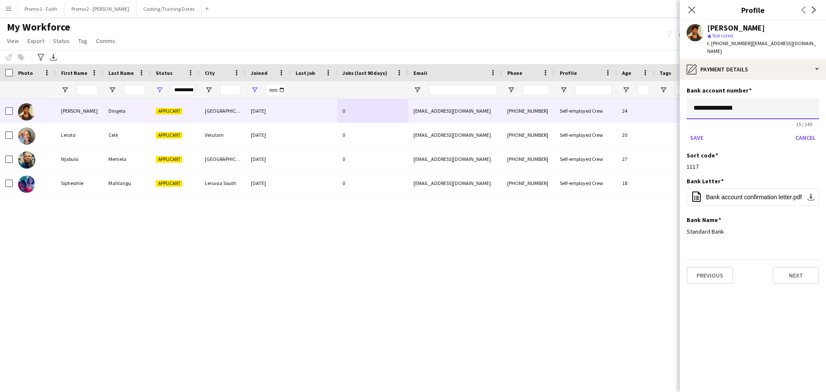
click at [544, 100] on input "**********" at bounding box center [753, 109] width 133 height 22
click at [544, 101] on input "**********" at bounding box center [753, 109] width 133 height 22
click at [544, 100] on input "**********" at bounding box center [753, 109] width 133 height 22
type input "**********"
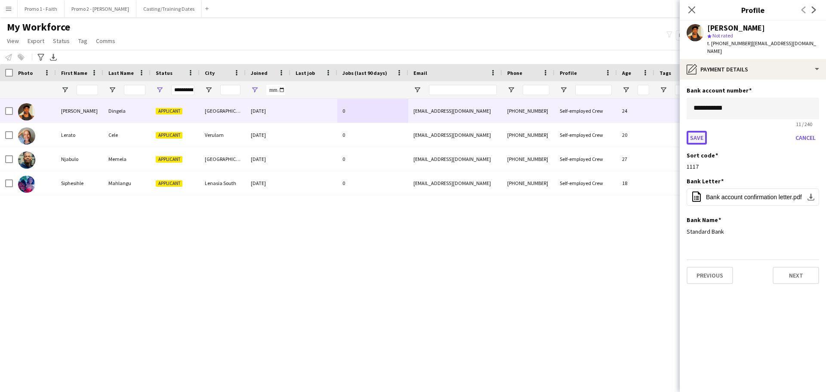
click at [544, 131] on button "Save" at bounding box center [697, 138] width 20 height 14
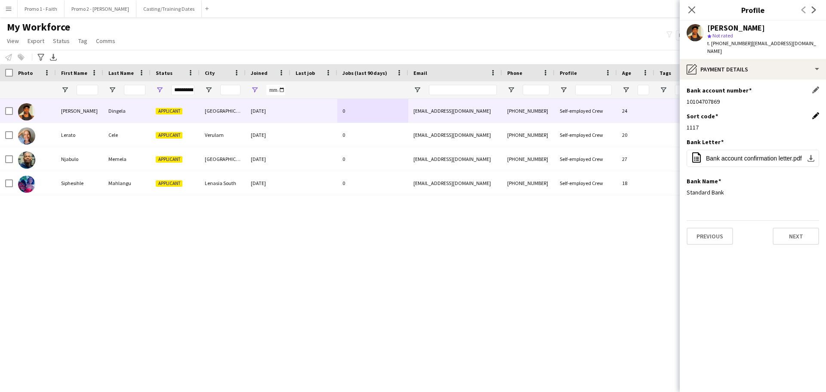
click at [544, 112] on app-icon "Edit this field" at bounding box center [815, 115] width 7 height 7
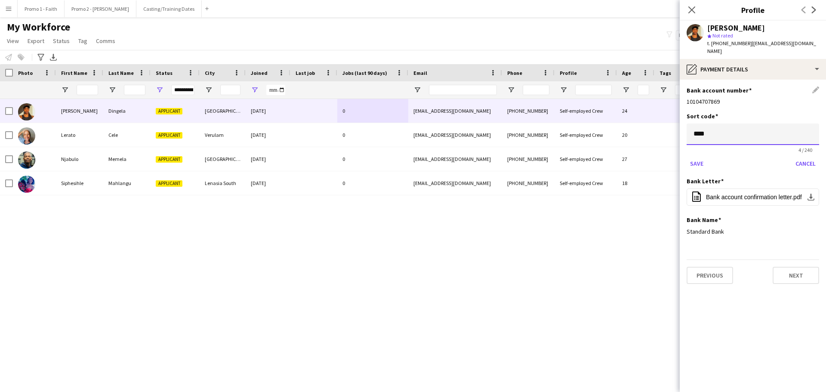
click at [544, 126] on input "****" at bounding box center [753, 135] width 133 height 22
type input "*"
type input "******"
click at [544, 157] on button "Save" at bounding box center [697, 164] width 20 height 14
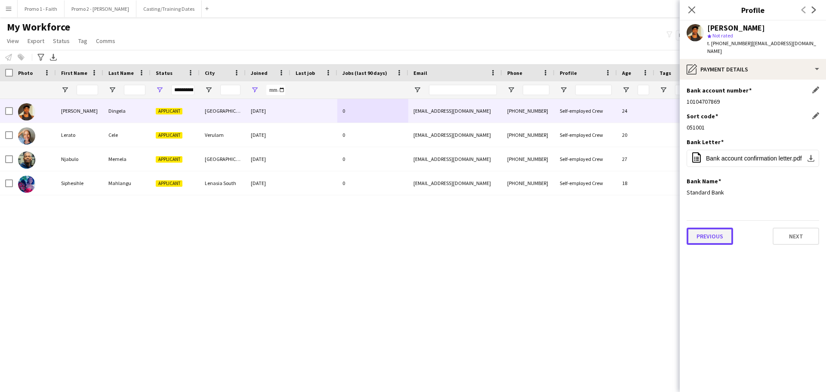
click at [544, 228] on button "Previous" at bounding box center [710, 236] width 46 height 17
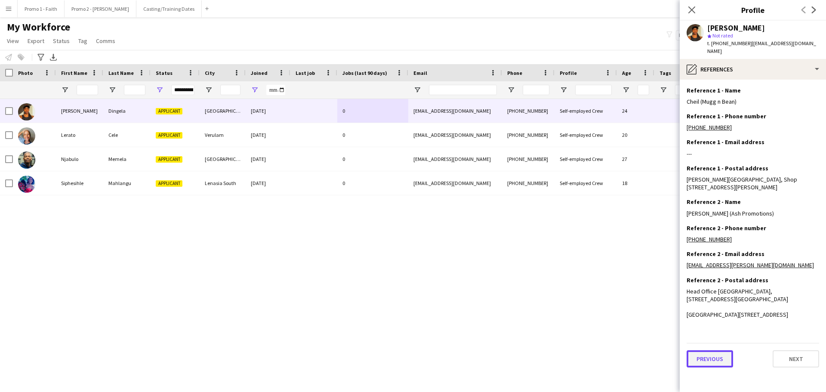
click at [544, 237] on button "Previous" at bounding box center [710, 358] width 46 height 17
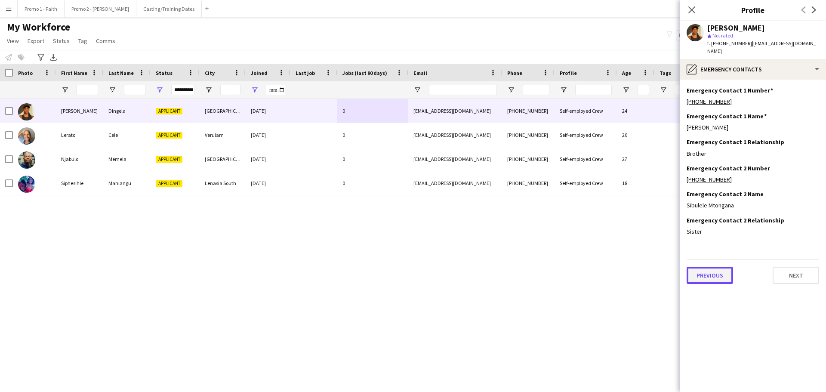
click at [544, 237] on button "Previous" at bounding box center [710, 275] width 46 height 17
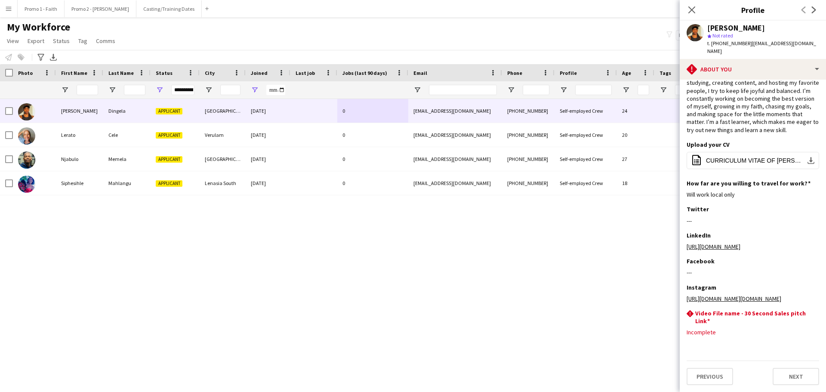
scroll to position [65, 0]
click at [544, 237] on button "Previous" at bounding box center [710, 376] width 46 height 17
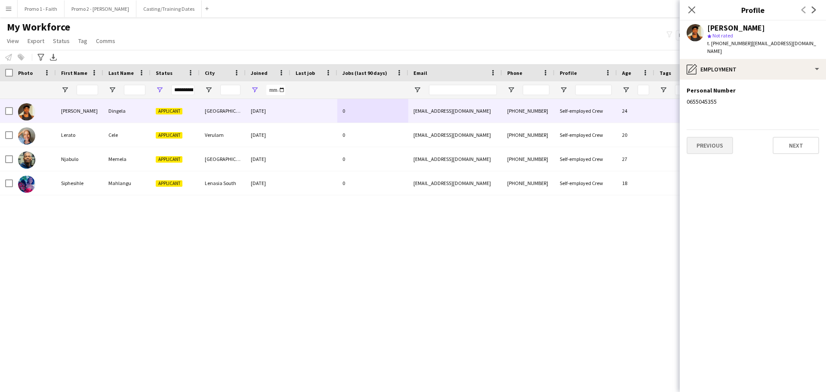
scroll to position [0, 0]
click at [544, 137] on button "Previous" at bounding box center [710, 145] width 46 height 17
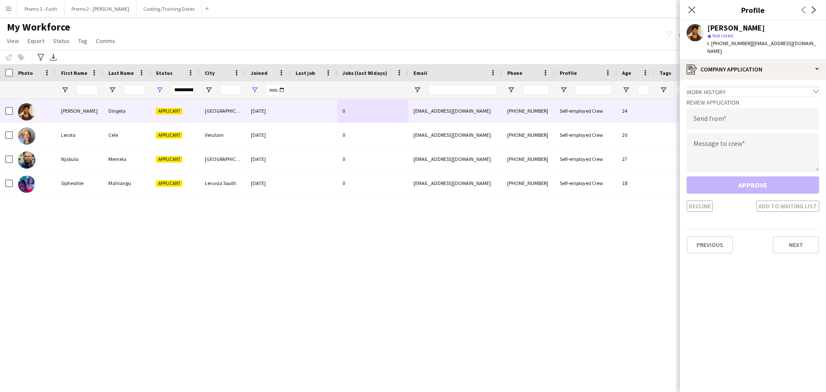
drag, startPoint x: 745, startPoint y: 41, endPoint x: 784, endPoint y: 43, distance: 39.6
click at [544, 42] on app-profile-header "[PERSON_NAME] Dingela star Not rated t. [PHONE_NUMBER] | [EMAIL_ADDRESS][DOMAIN…" at bounding box center [753, 40] width 146 height 38
click at [544, 111] on input "email" at bounding box center [753, 119] width 133 height 22
paste input "**********"
type input "**********"
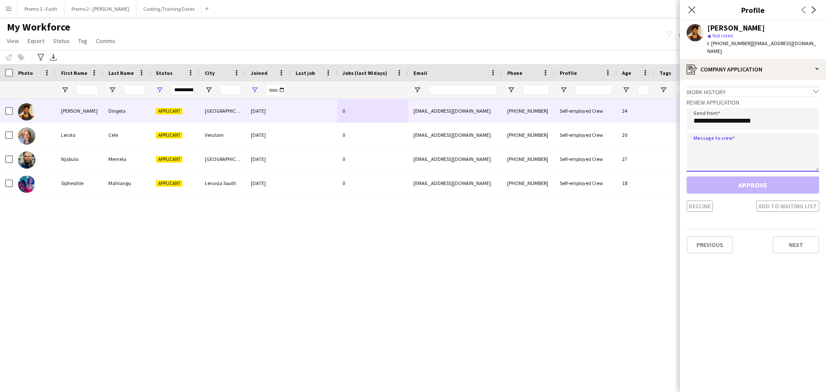
click at [544, 138] on textarea at bounding box center [753, 152] width 133 height 39
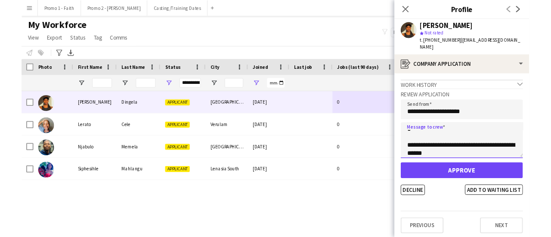
scroll to position [5, 0]
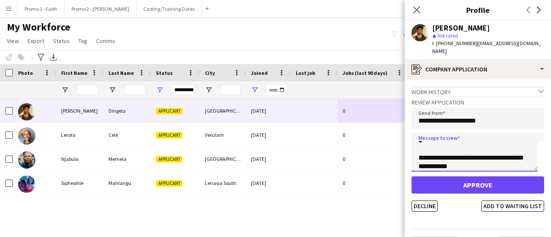
type textarea "**********"
